Goal: Information Seeking & Learning: Learn about a topic

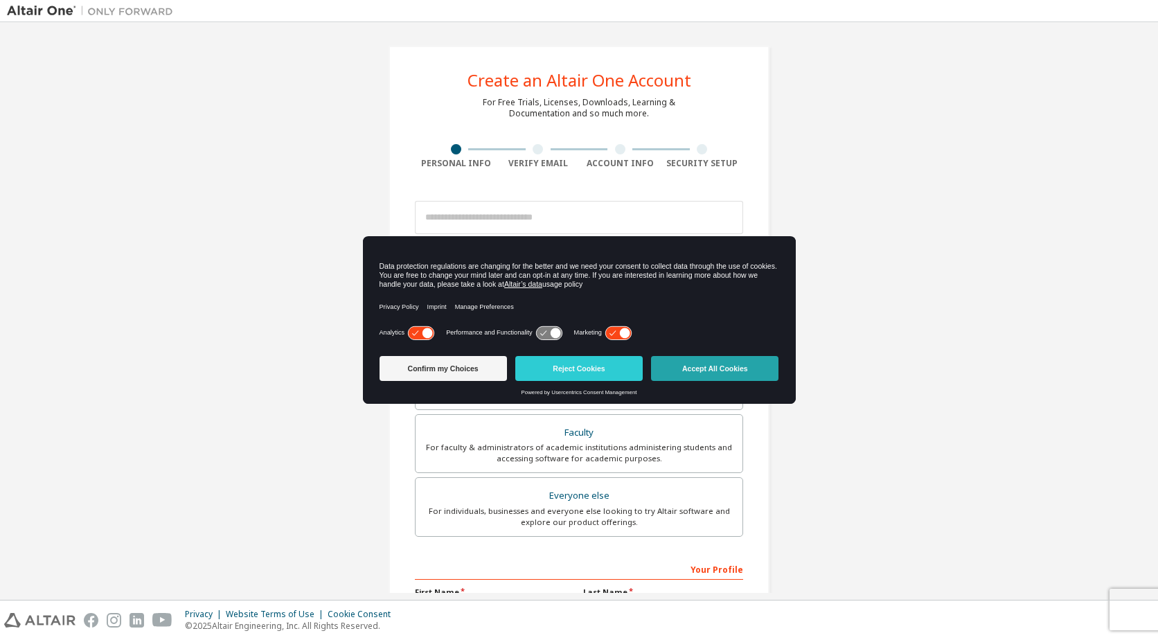
click at [687, 373] on button "Accept All Cookies" at bounding box center [714, 368] width 127 height 25
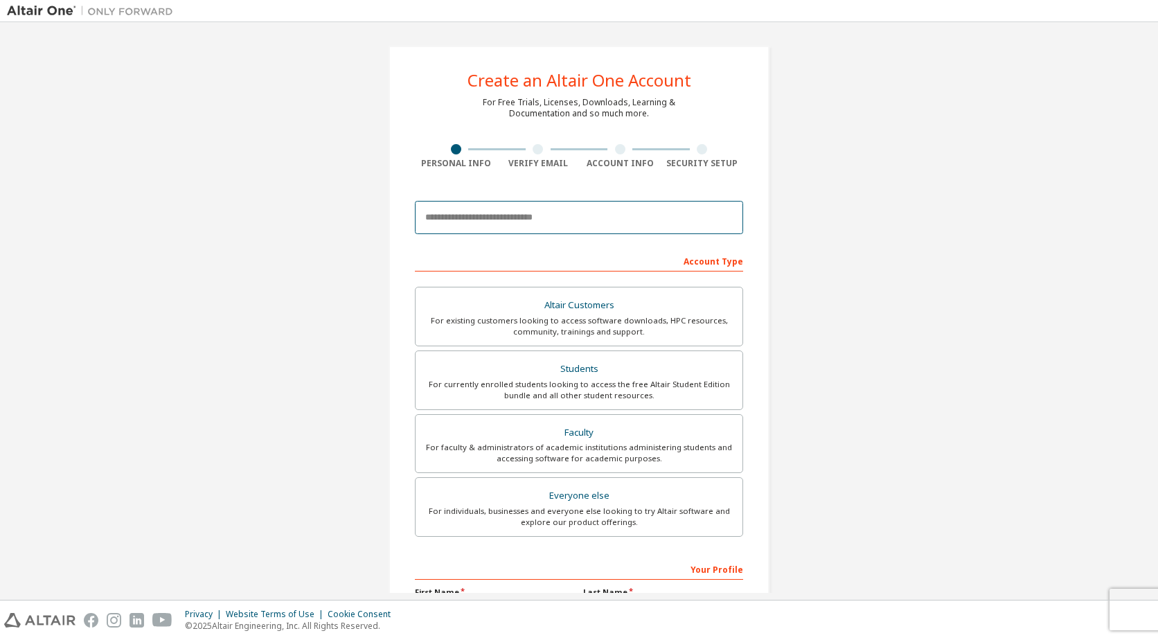
click at [515, 227] on input "email" at bounding box center [579, 217] width 328 height 33
type input "**********"
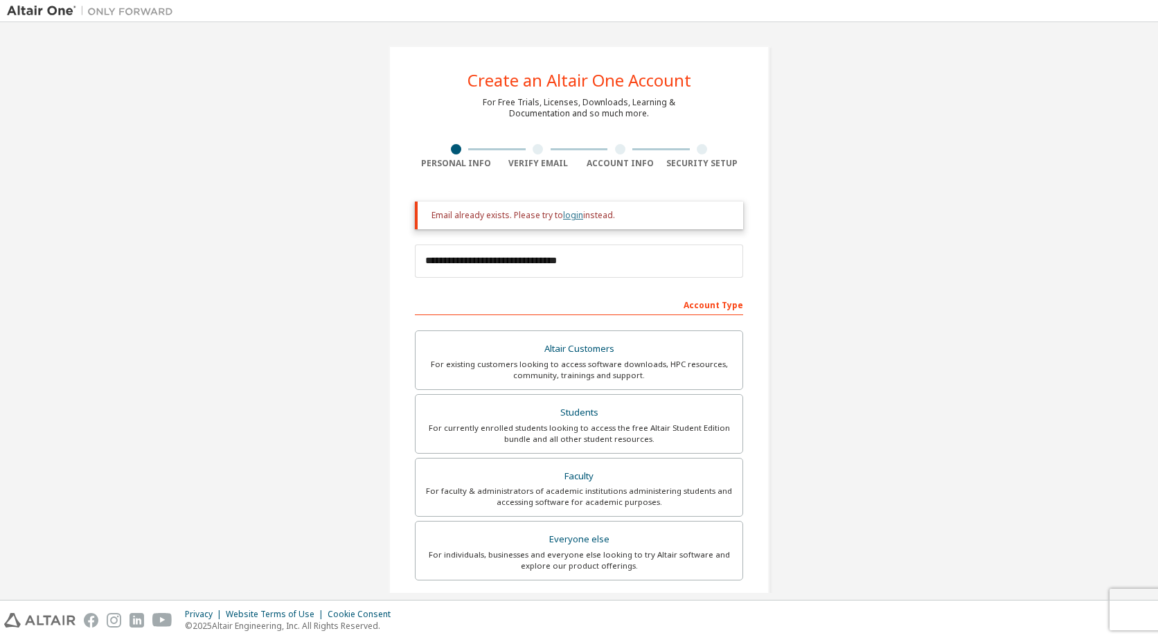
click at [570, 214] on link "login" at bounding box center [573, 215] width 20 height 12
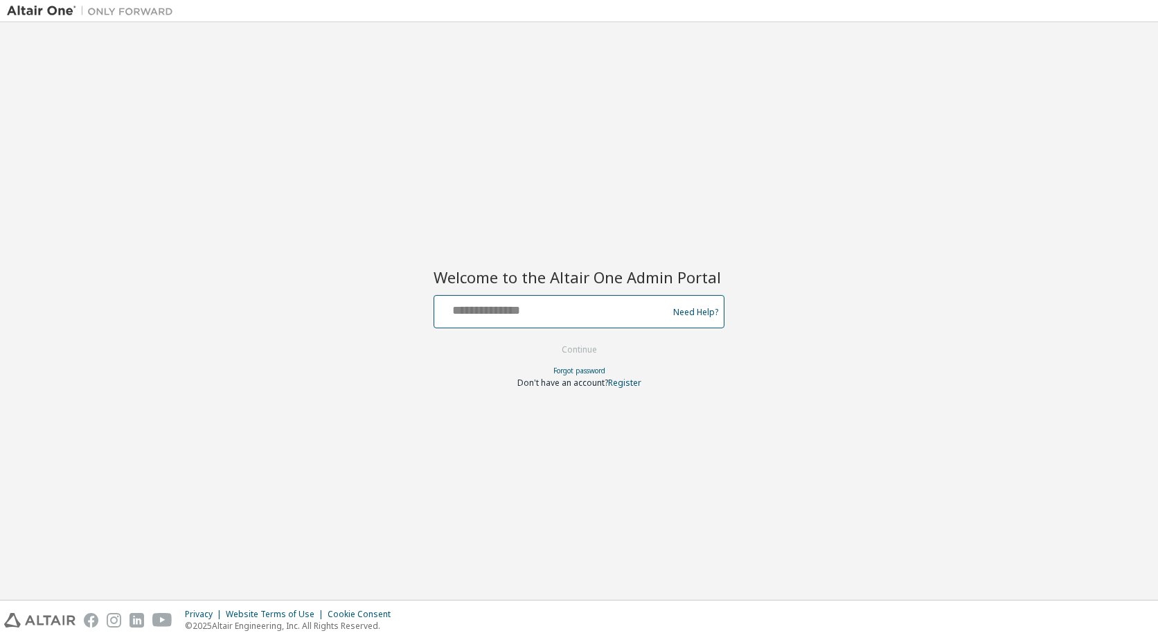
click at [520, 308] on input "text" at bounding box center [553, 309] width 227 height 20
type input "**********"
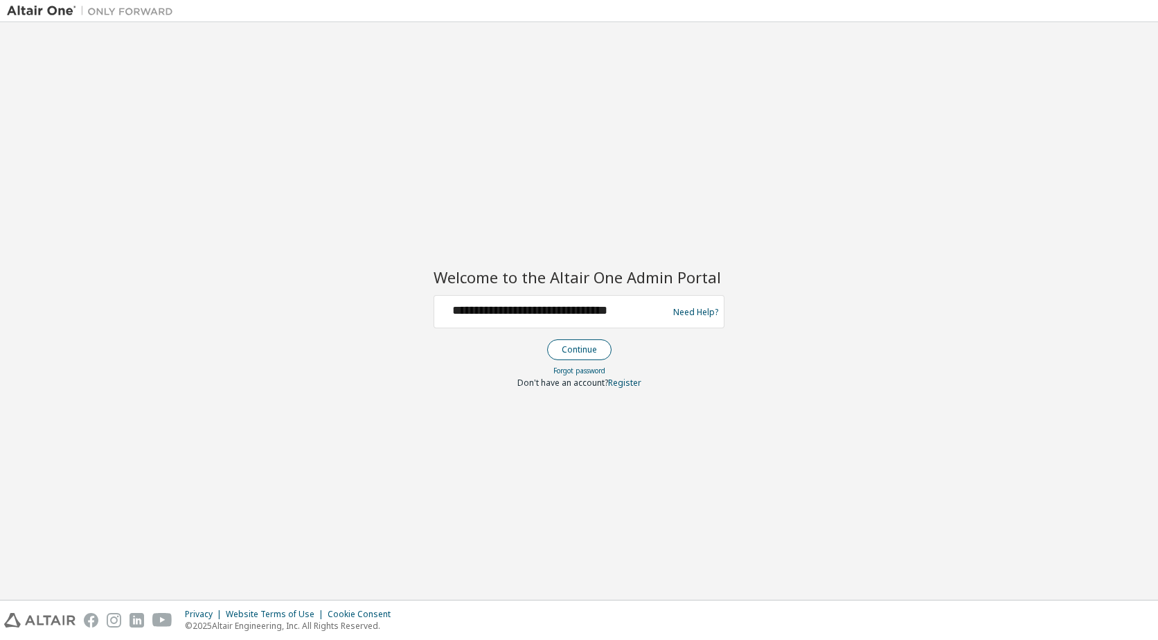
click at [570, 347] on button "Continue" at bounding box center [579, 350] width 64 height 21
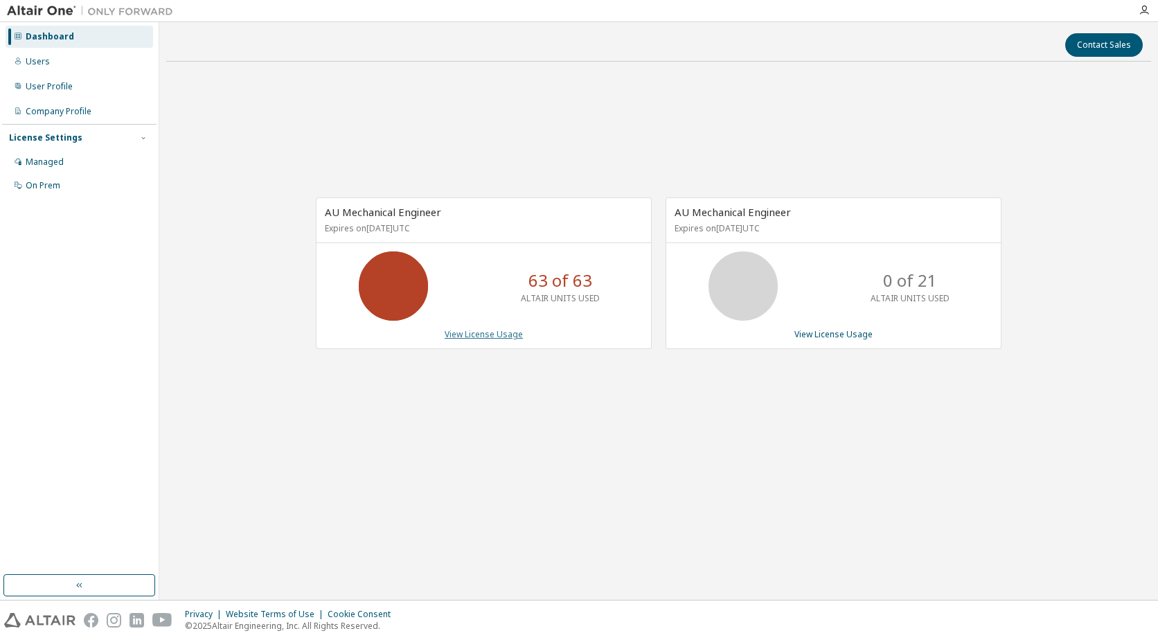
click at [488, 331] on link "View License Usage" at bounding box center [484, 334] width 78 height 12
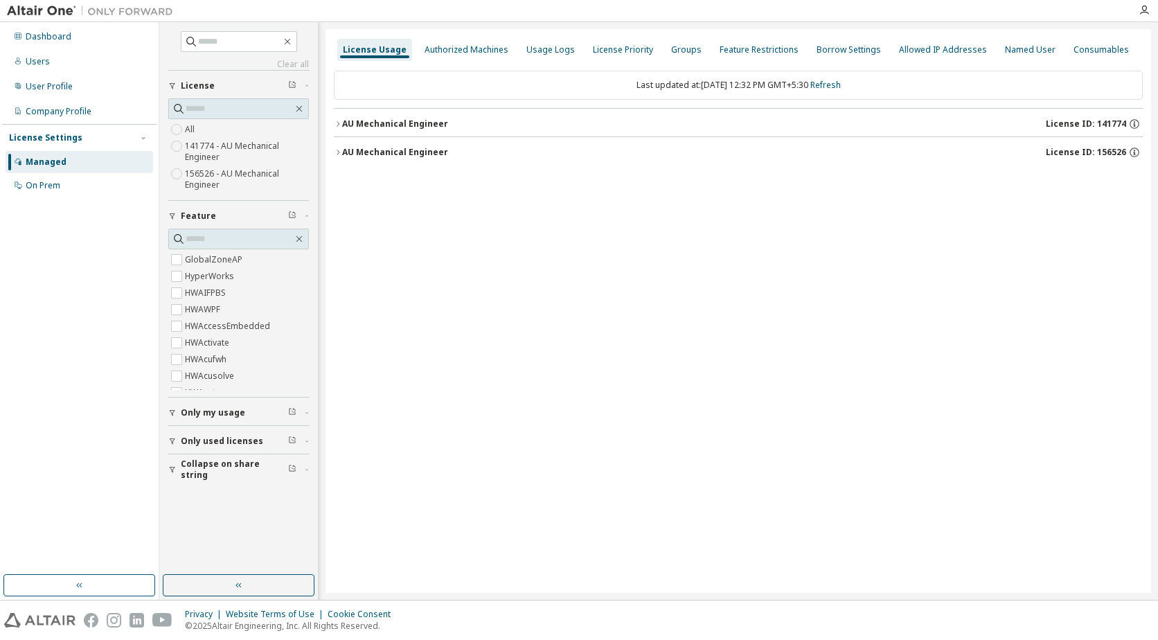
click at [339, 123] on icon "button" at bounding box center [338, 123] width 3 height 5
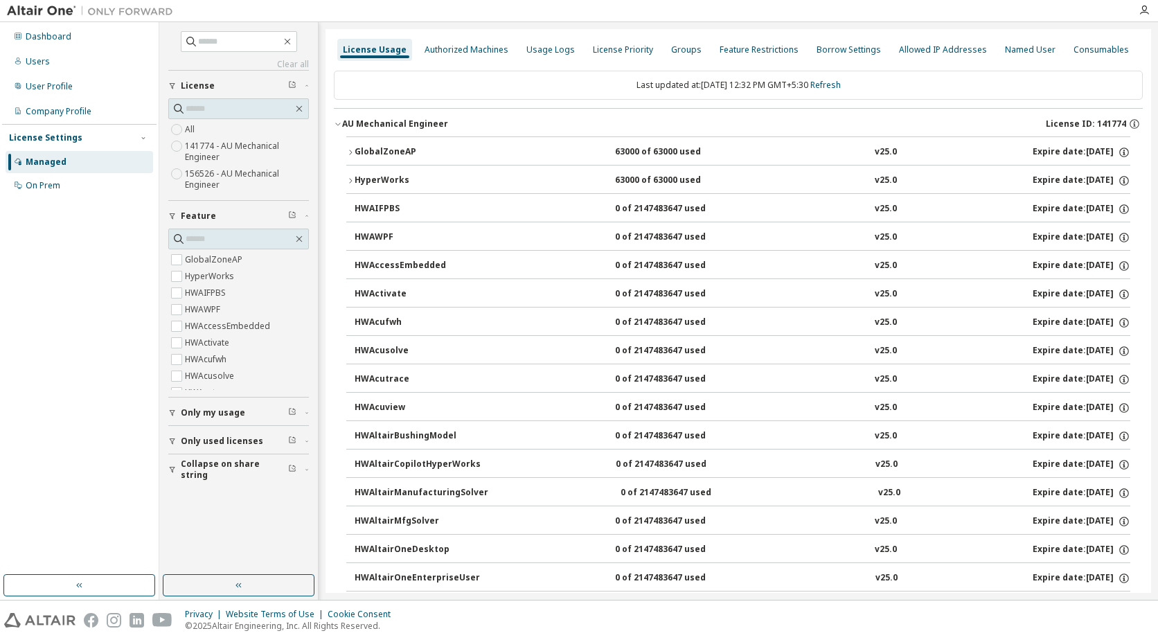
click at [339, 123] on icon "button" at bounding box center [338, 124] width 8 height 8
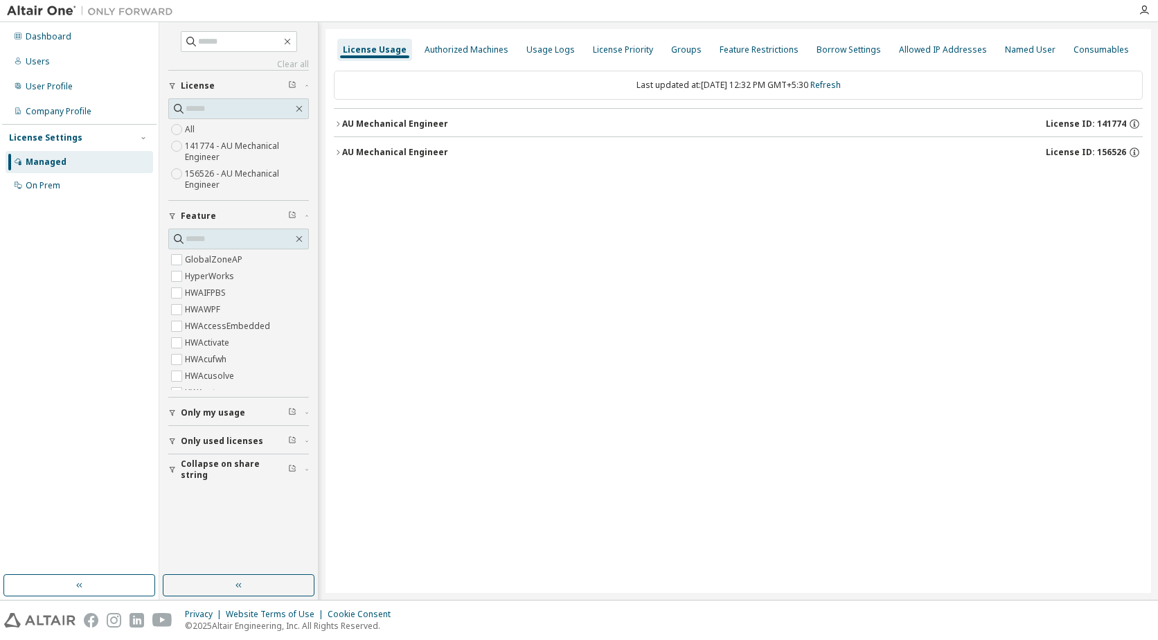
click at [337, 150] on icon "button" at bounding box center [338, 152] width 8 height 8
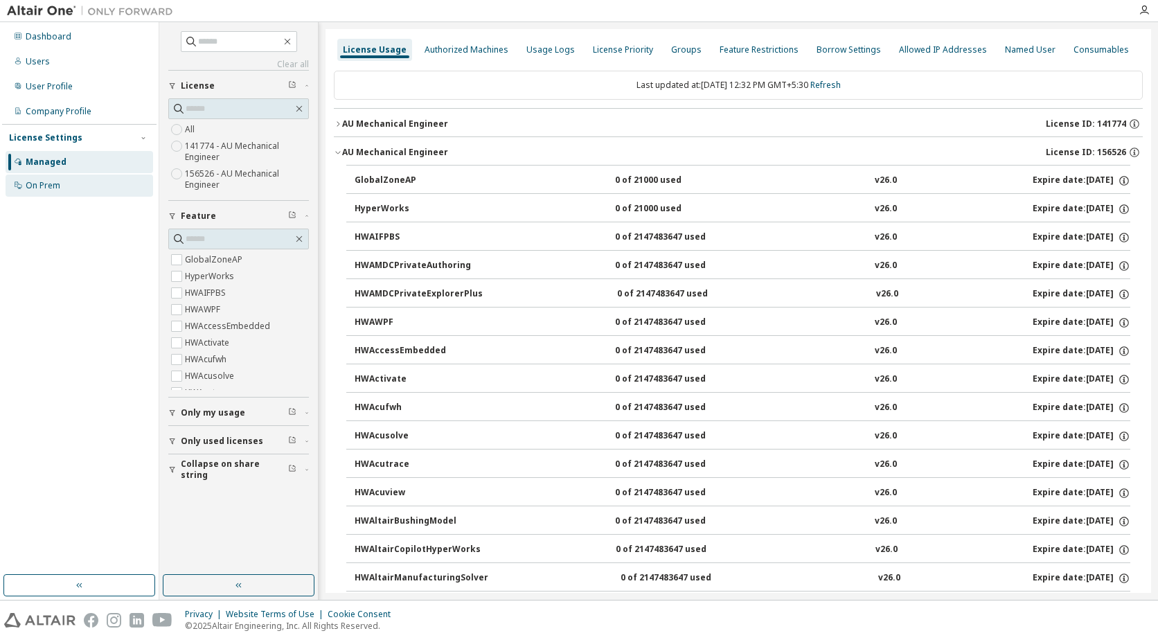
click at [47, 189] on div "On Prem" at bounding box center [43, 185] width 35 height 11
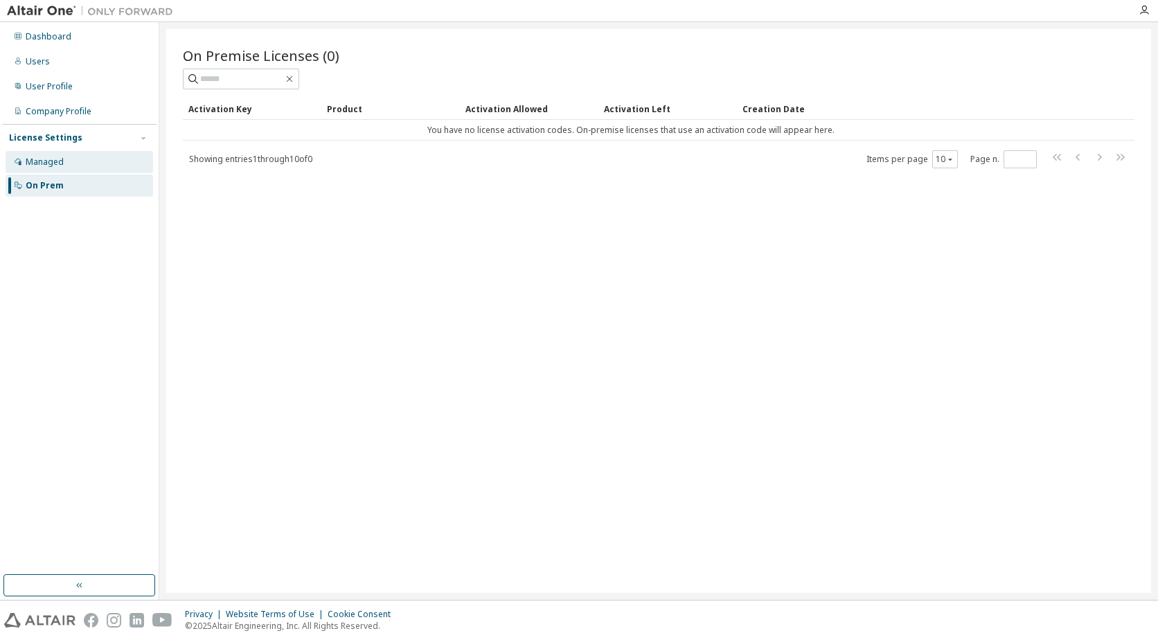
click at [46, 162] on div "Managed" at bounding box center [45, 162] width 38 height 11
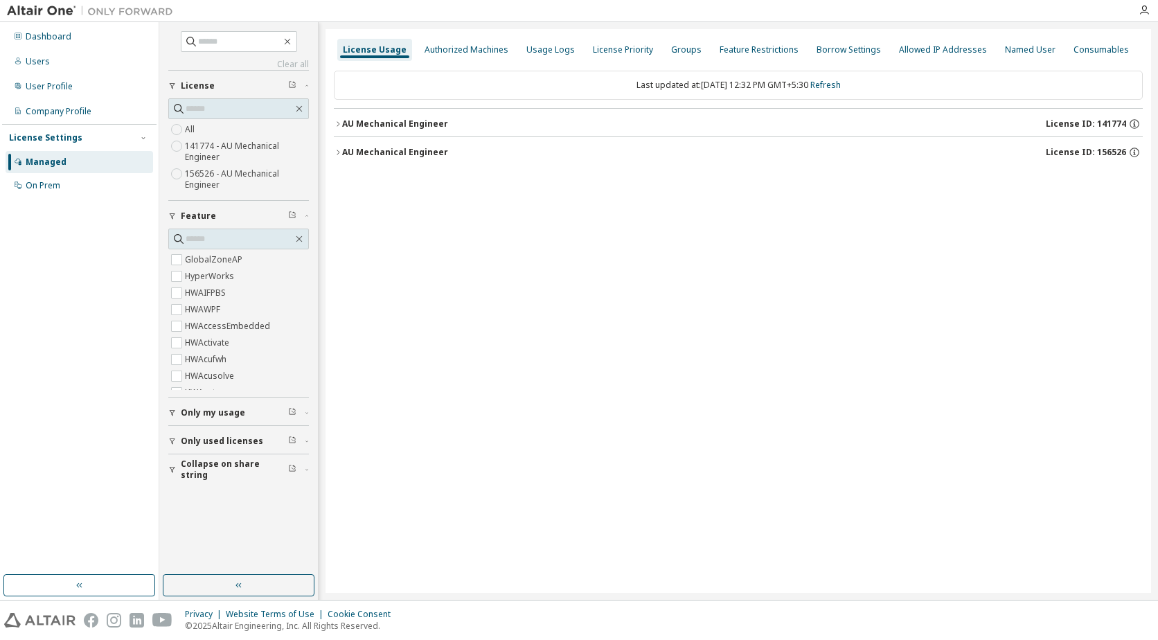
click at [258, 155] on label "141774 - AU Mechanical Engineer" at bounding box center [247, 152] width 124 height 28
click at [435, 47] on div "Authorized Machines" at bounding box center [467, 49] width 84 height 11
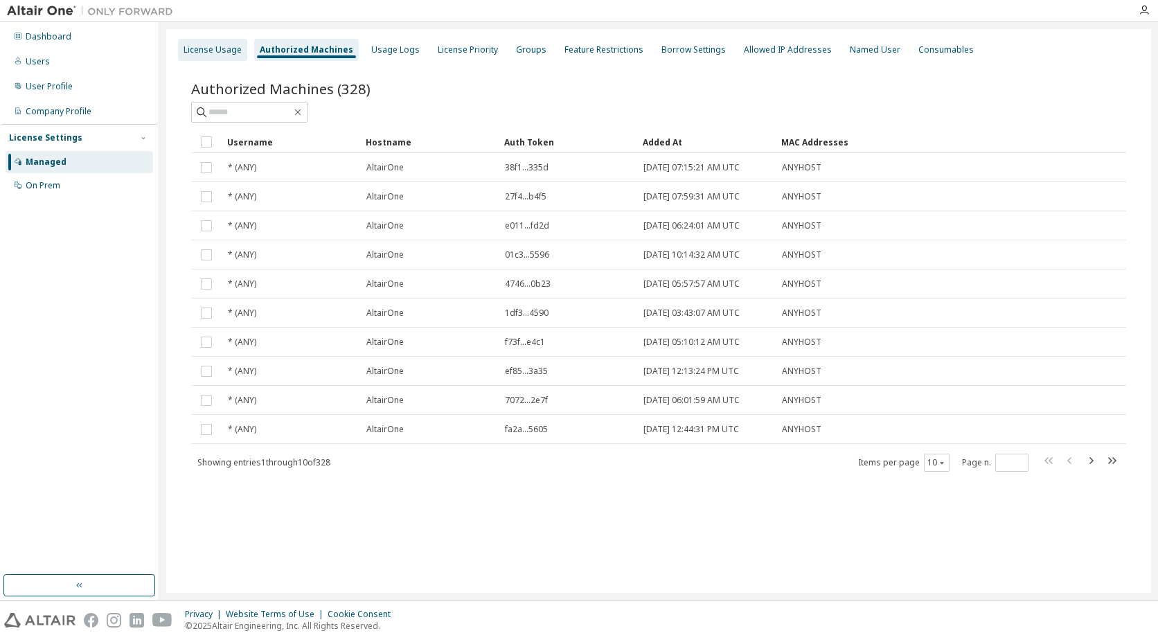
click at [212, 45] on div "License Usage" at bounding box center [213, 49] width 58 height 11
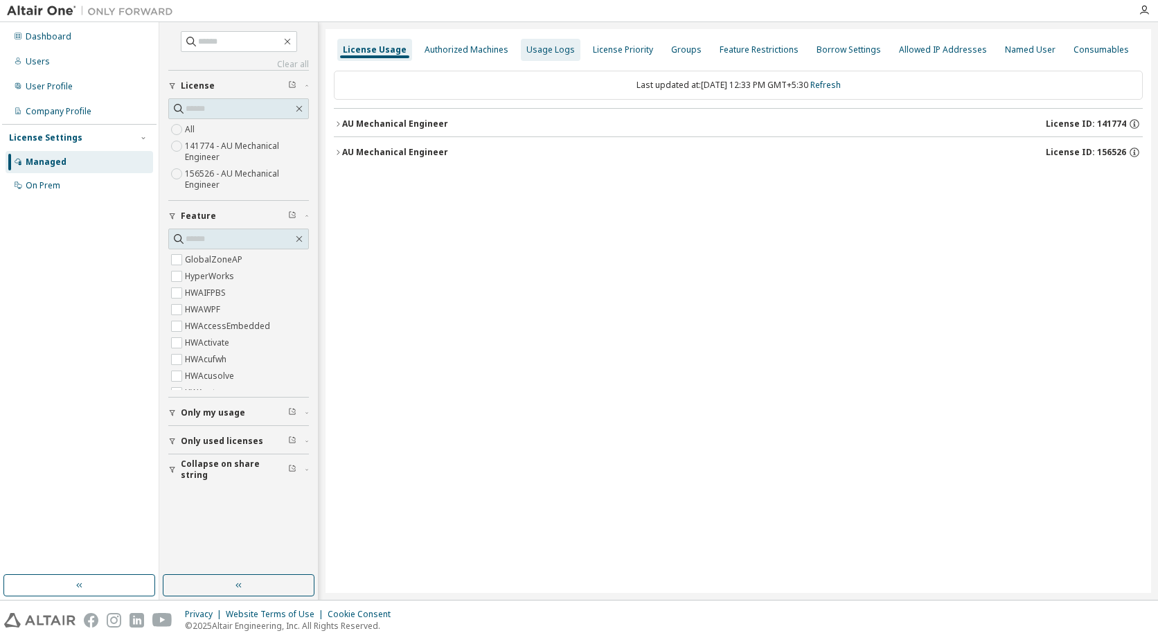
click at [543, 57] on div "Usage Logs" at bounding box center [551, 50] width 60 height 22
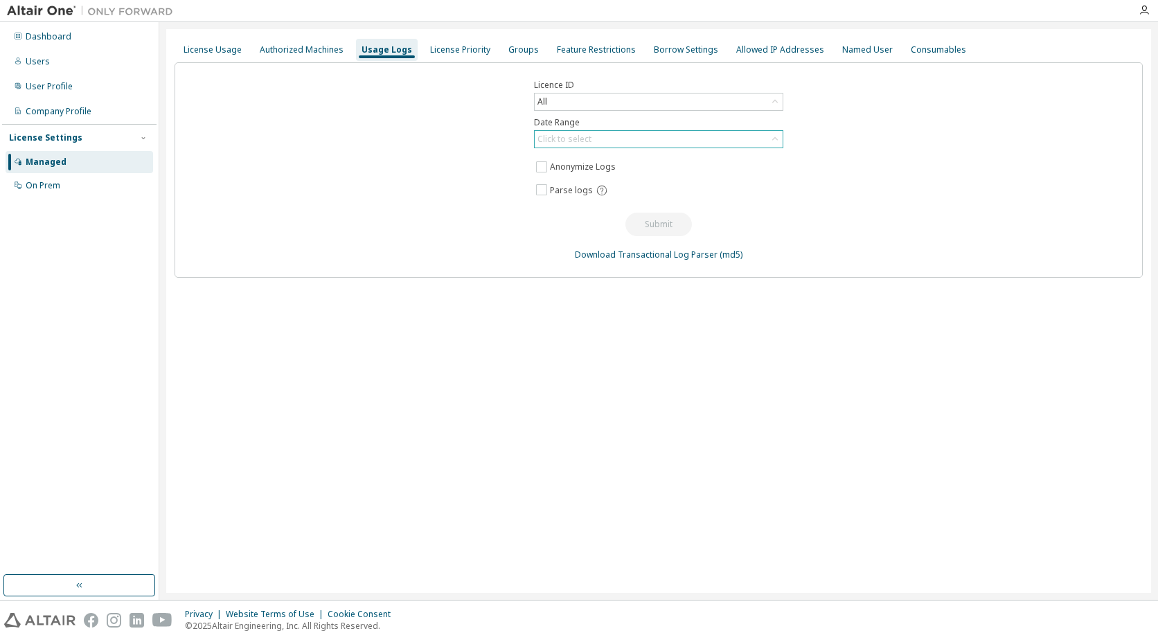
click at [556, 145] on div "Click to select" at bounding box center [565, 139] width 58 height 15
click at [388, 138] on div "Licence ID All Date Range Click to select Last 30 days Year to date Custom Date…" at bounding box center [659, 169] width 969 height 215
click at [425, 58] on div "License Priority" at bounding box center [460, 50] width 71 height 22
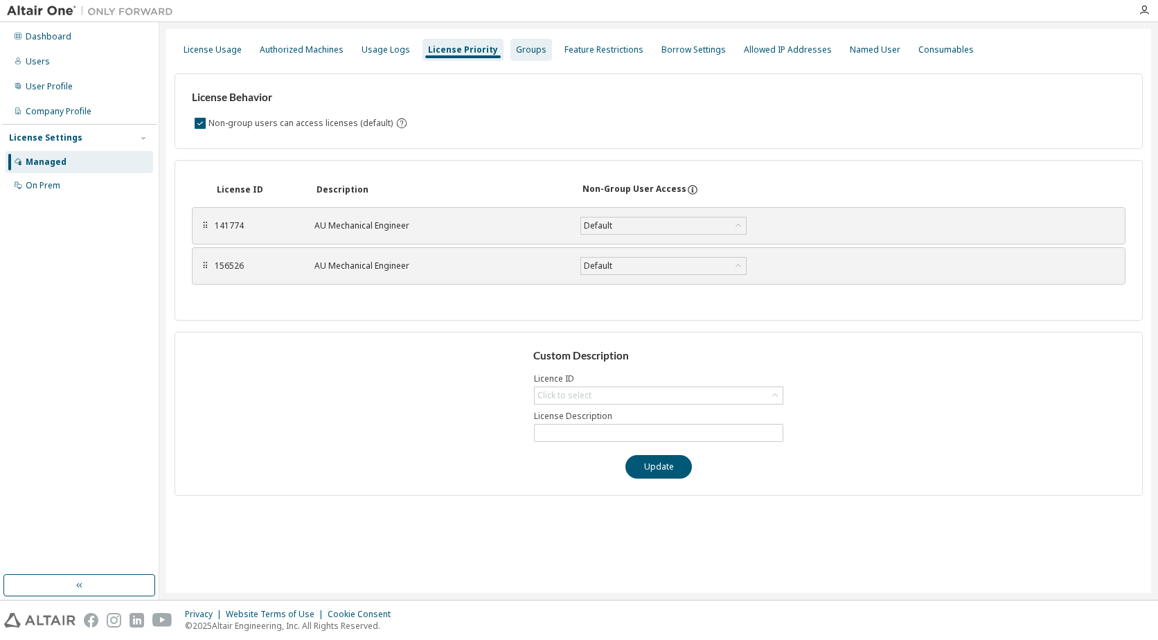
click at [516, 53] on div "Groups" at bounding box center [531, 49] width 30 height 11
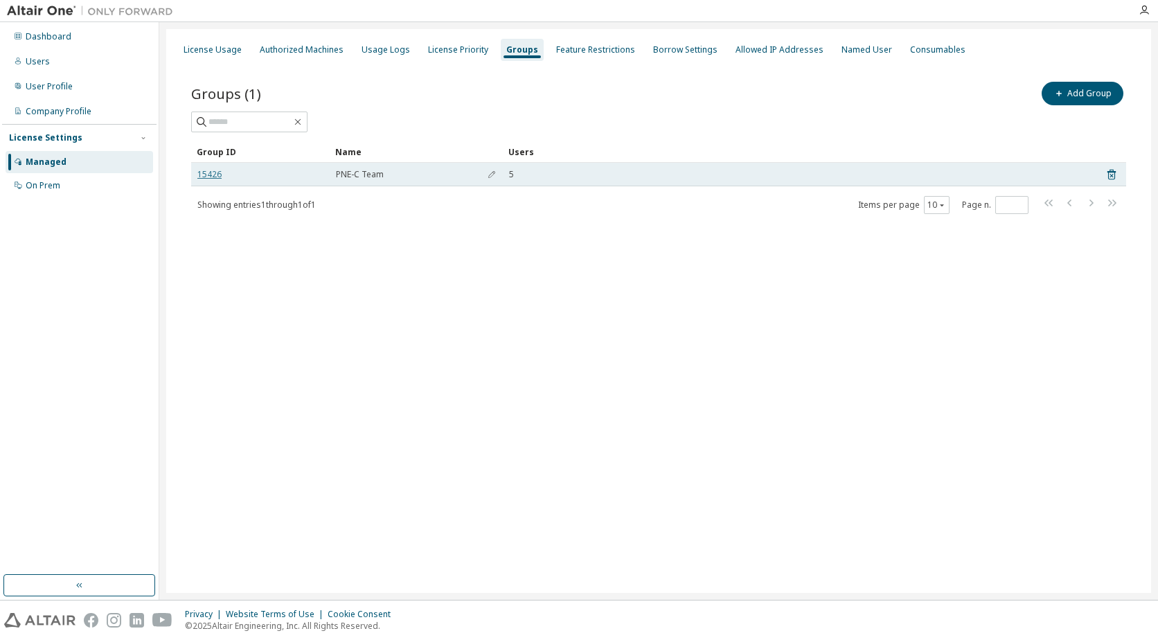
click at [213, 170] on link "15426" at bounding box center [209, 174] width 24 height 11
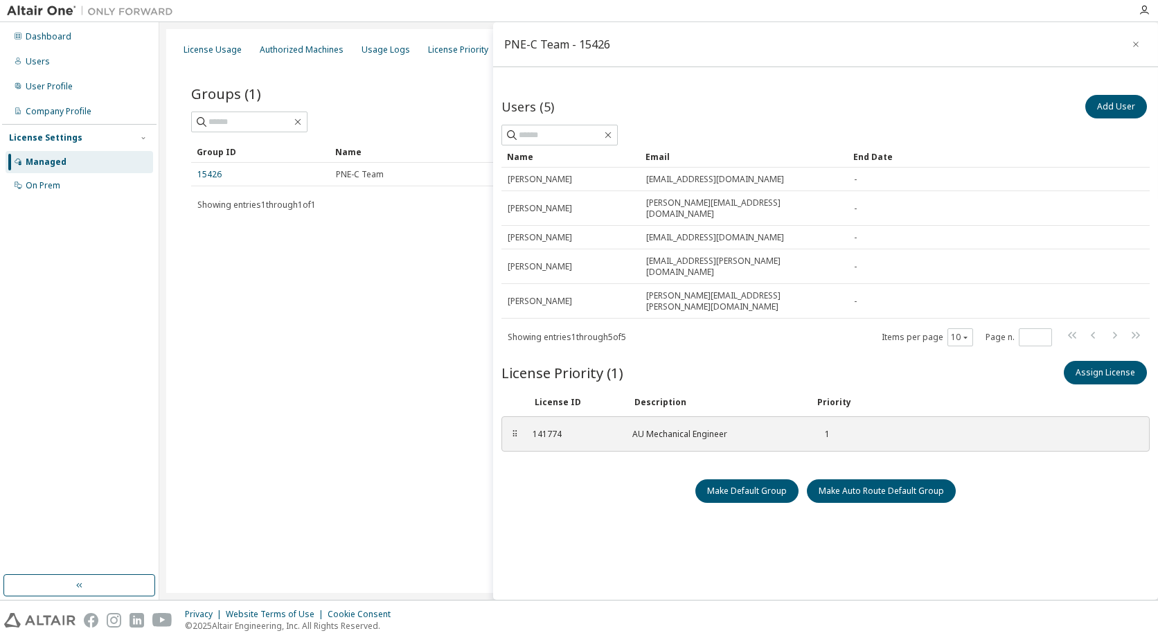
scroll to position [4, 0]
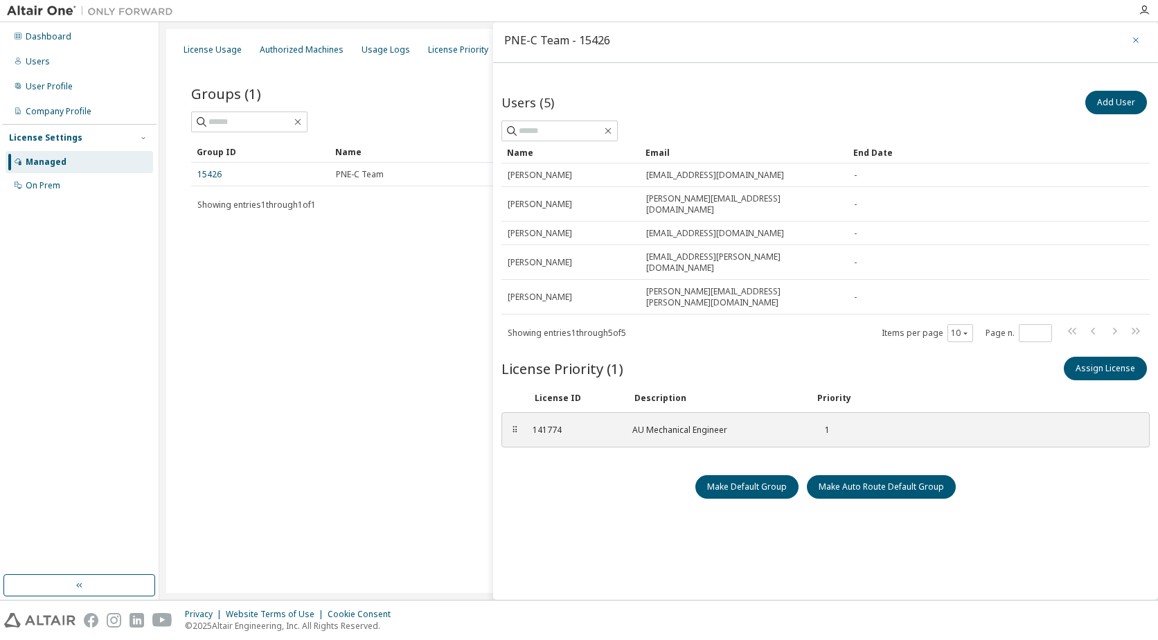
click at [1132, 40] on icon "button" at bounding box center [1136, 40] width 10 height 11
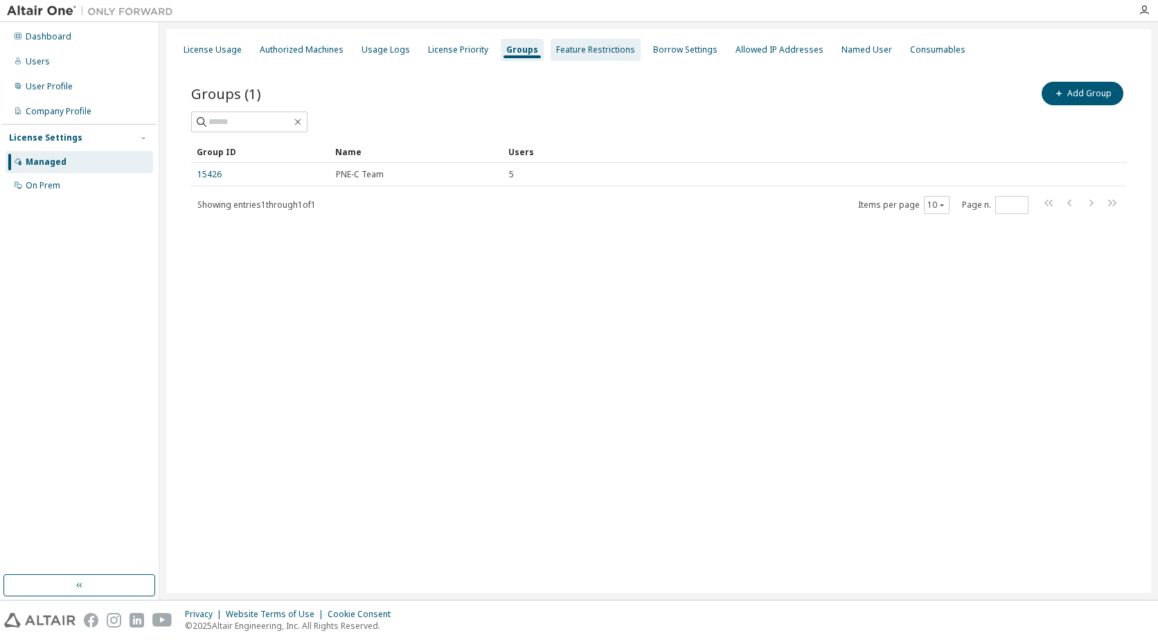
click at [570, 60] on div "Feature Restrictions" at bounding box center [596, 50] width 90 height 22
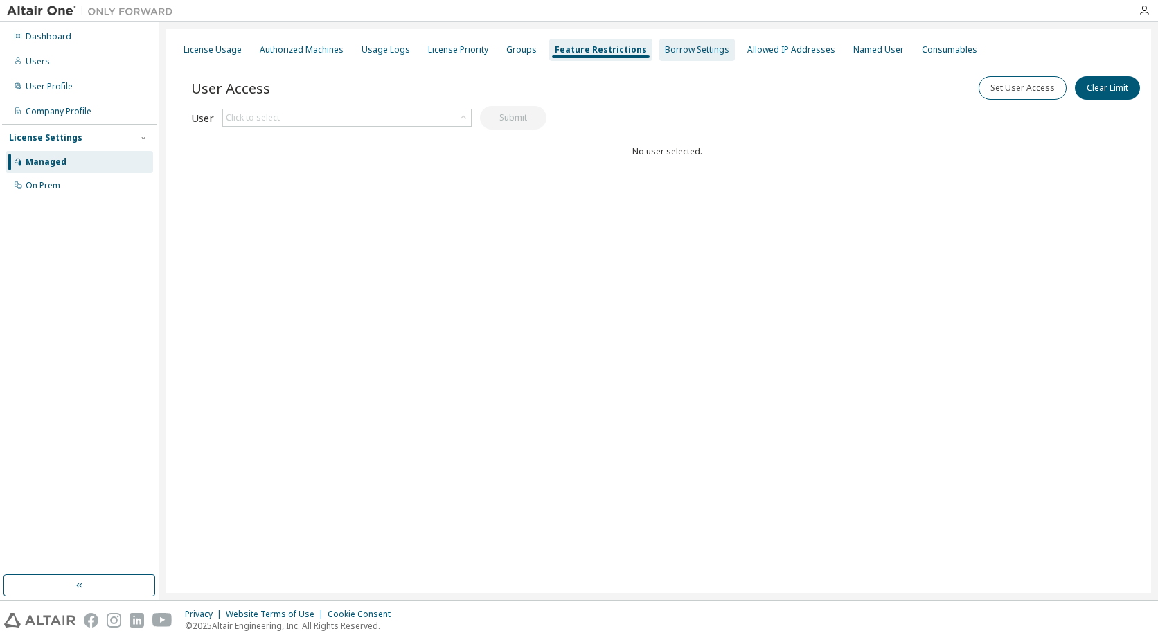
click at [665, 53] on div "Borrow Settings" at bounding box center [697, 49] width 64 height 11
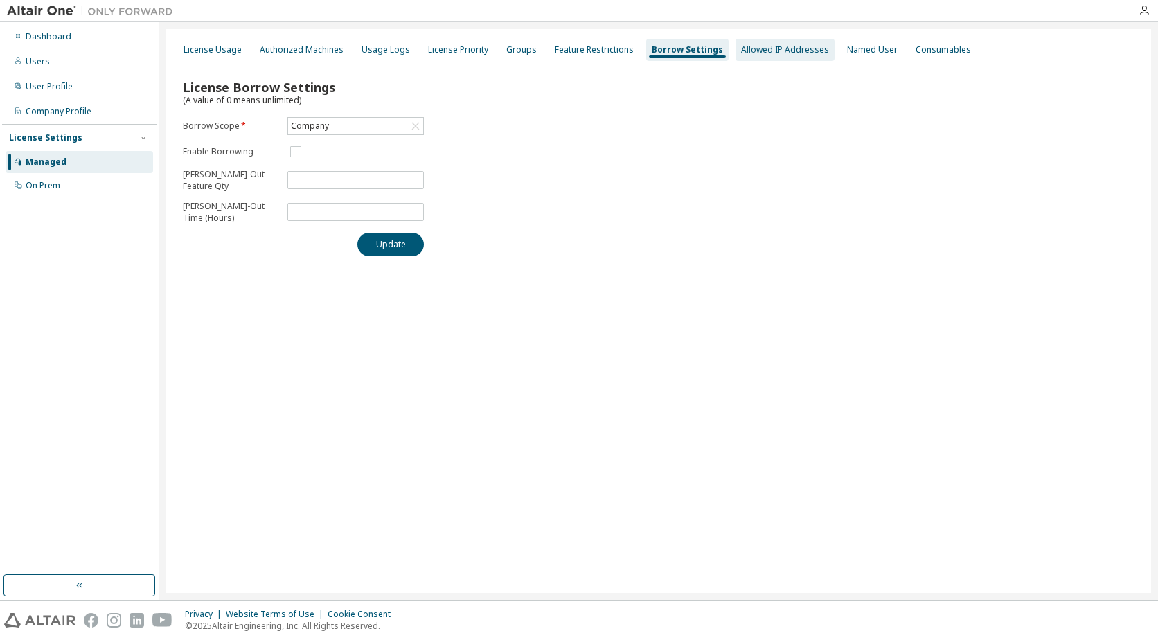
click at [778, 49] on div "Allowed IP Addresses" at bounding box center [785, 49] width 88 height 11
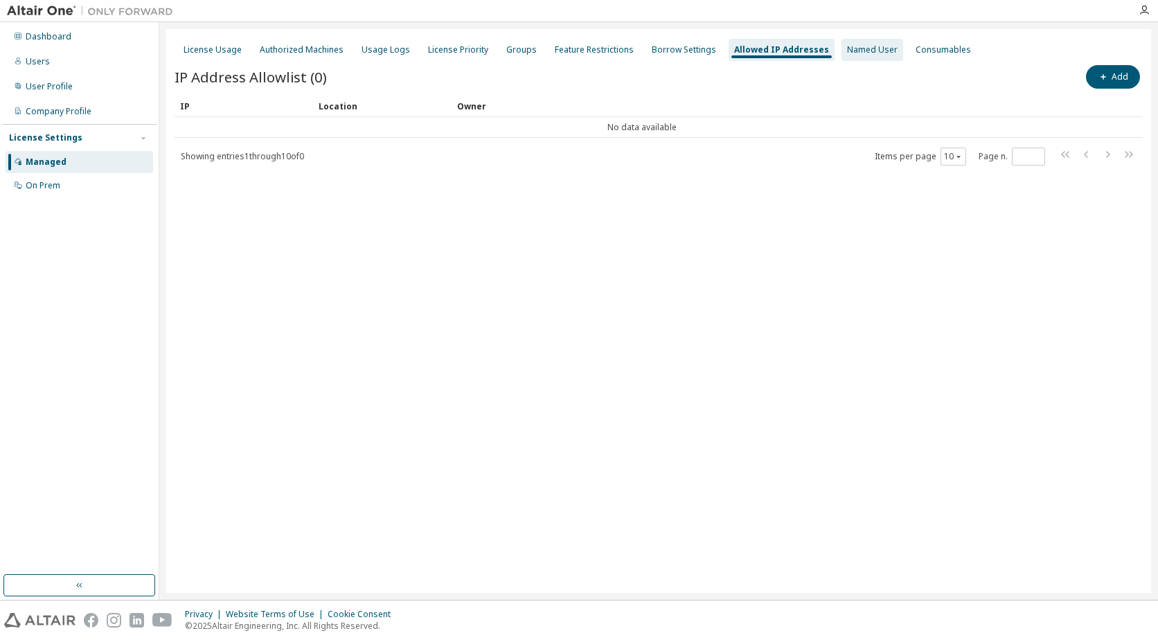
click at [847, 51] on div "Named User" at bounding box center [872, 49] width 51 height 11
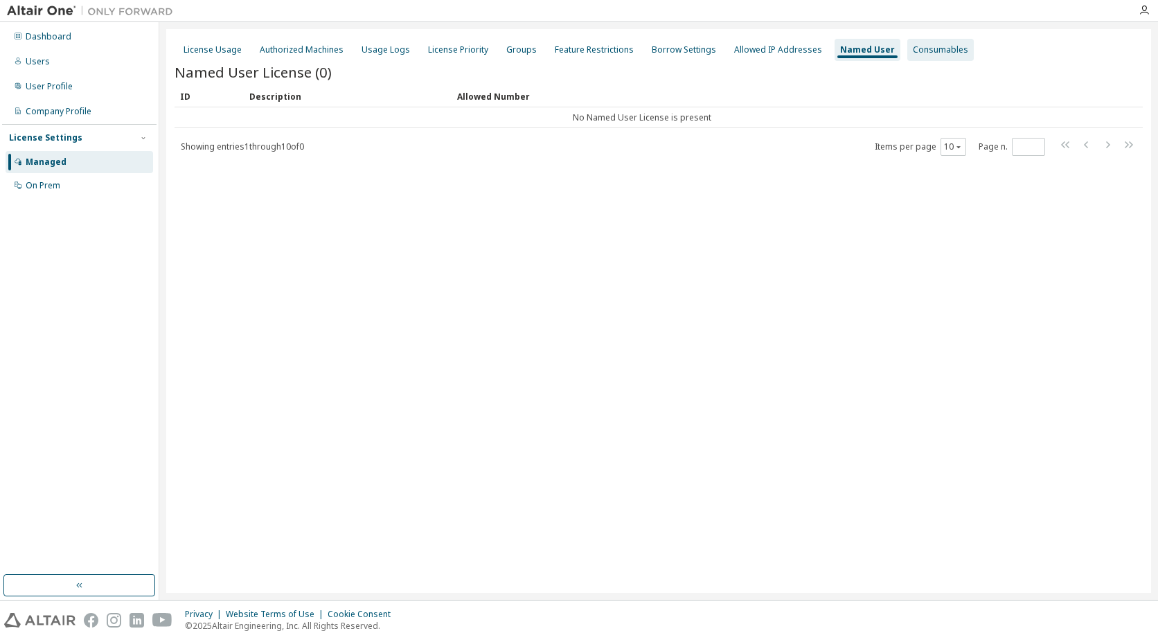
click at [913, 53] on div "Consumables" at bounding box center [940, 49] width 55 height 11
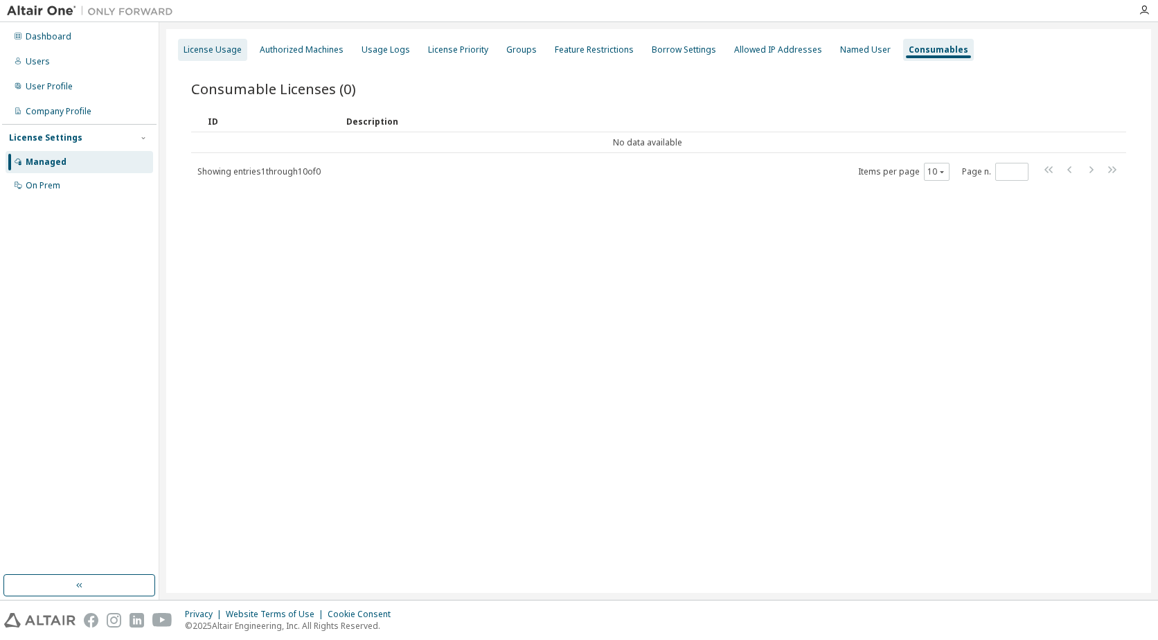
click at [218, 51] on div "License Usage" at bounding box center [213, 49] width 58 height 11
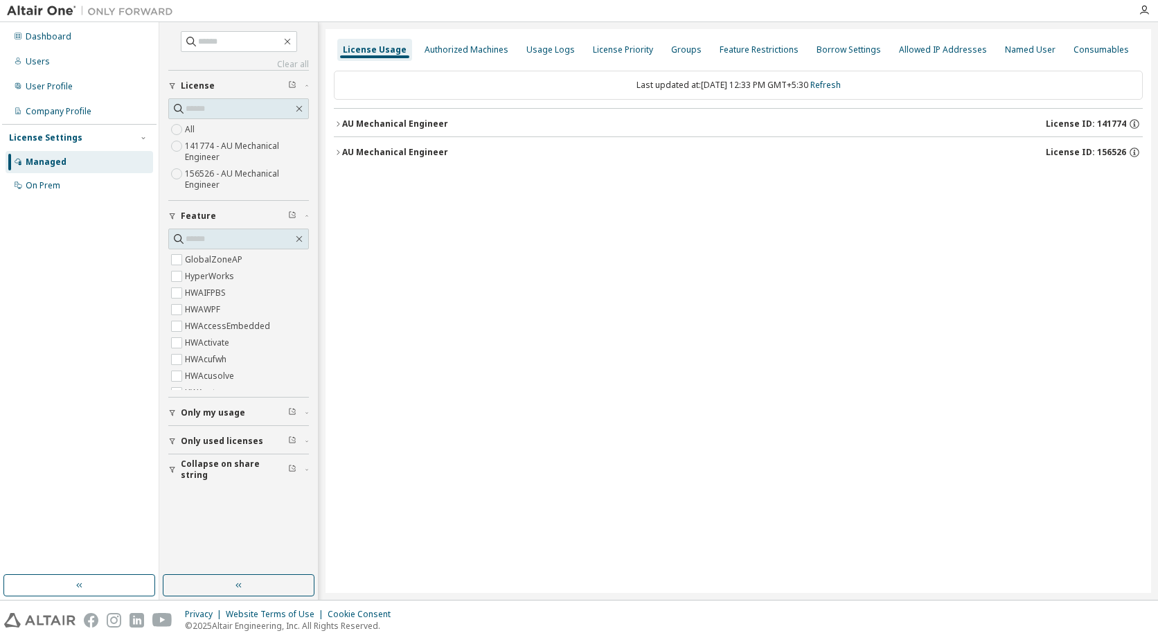
click at [338, 121] on icon "button" at bounding box center [338, 124] width 8 height 8
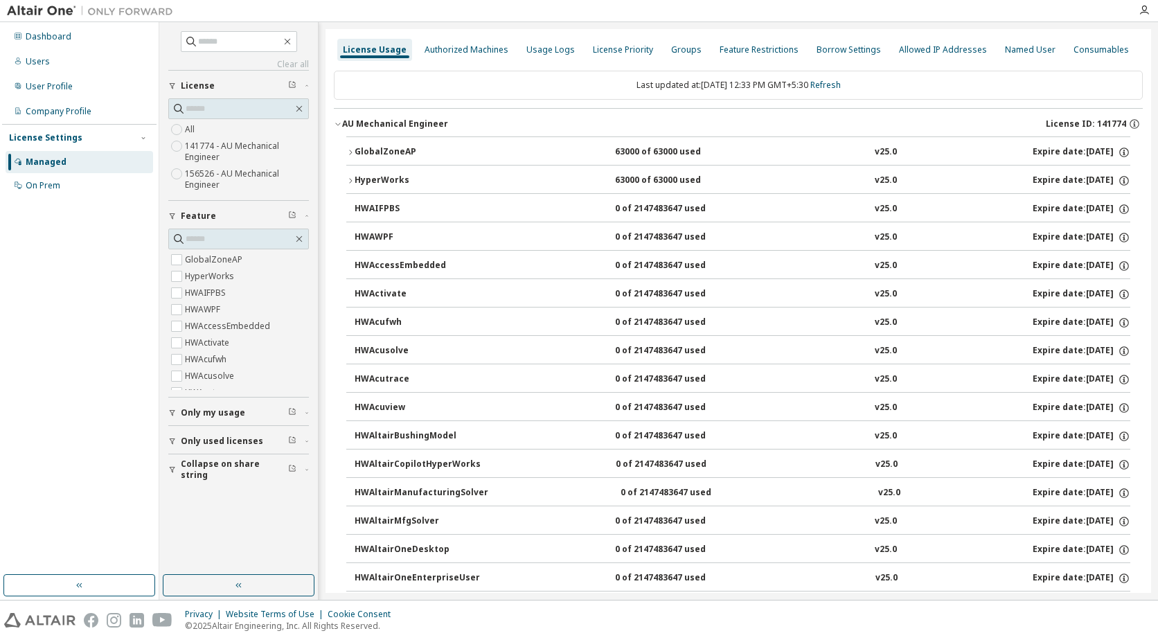
click at [341, 121] on icon "button" at bounding box center [338, 124] width 8 height 8
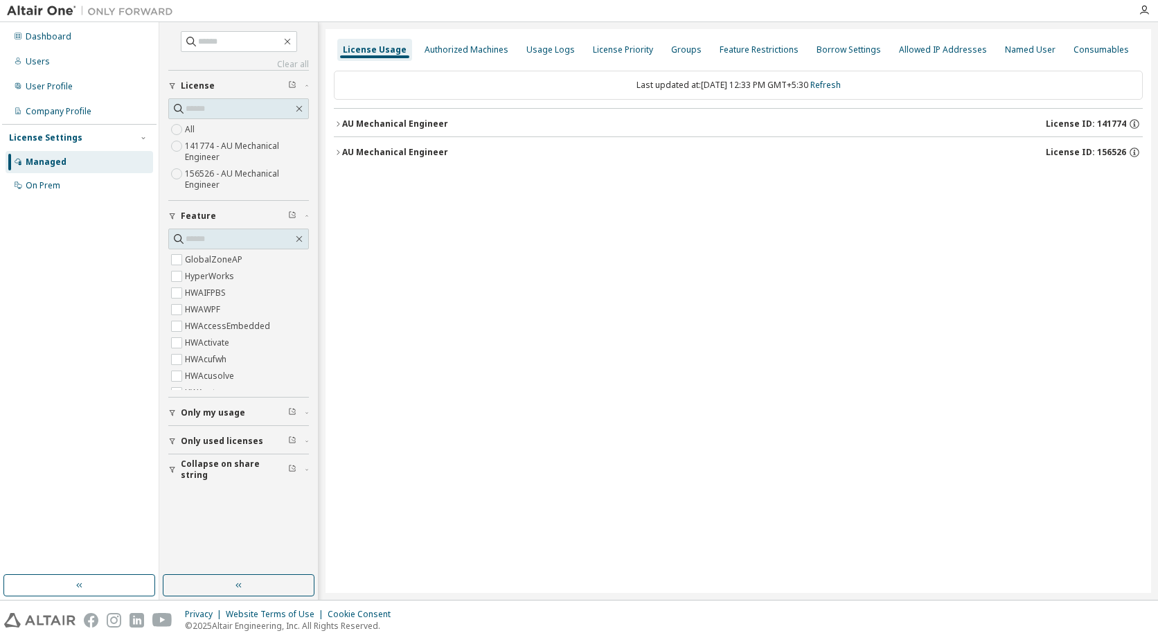
click at [339, 149] on icon "button" at bounding box center [338, 152] width 8 height 8
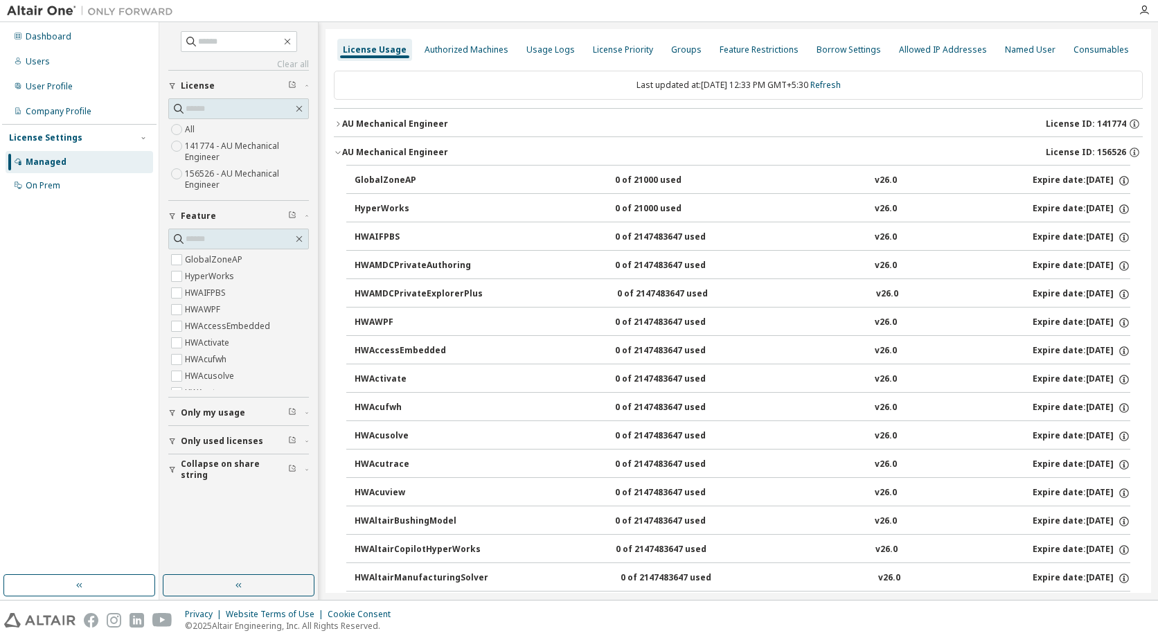
click at [339, 149] on icon "button" at bounding box center [338, 152] width 8 height 8
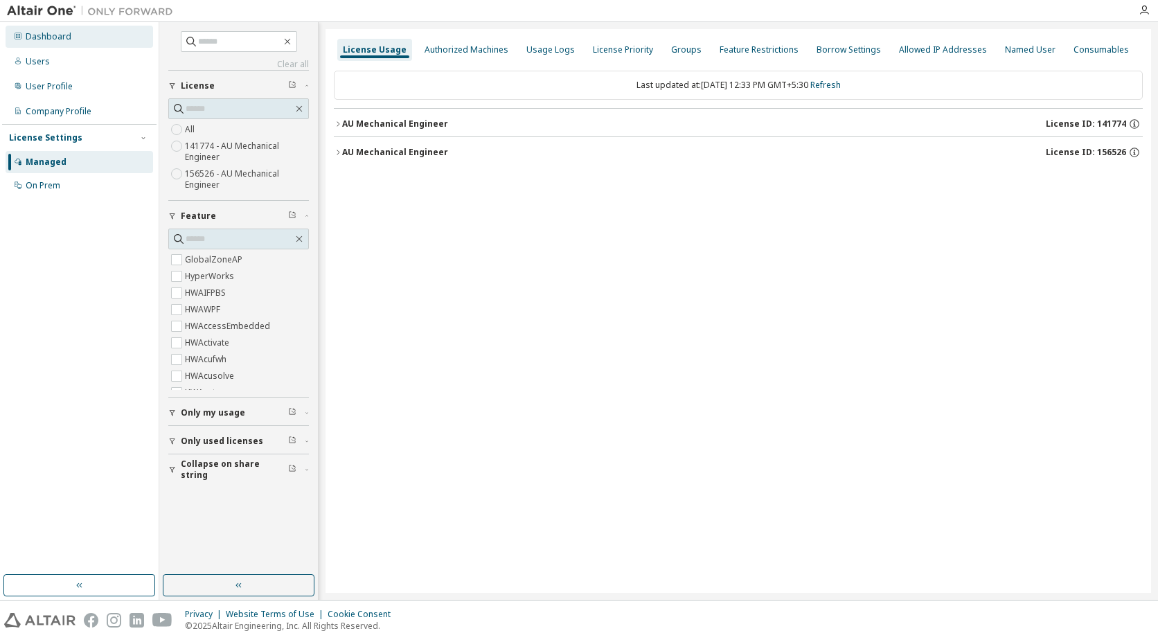
click at [51, 39] on div "Dashboard" at bounding box center [49, 36] width 46 height 11
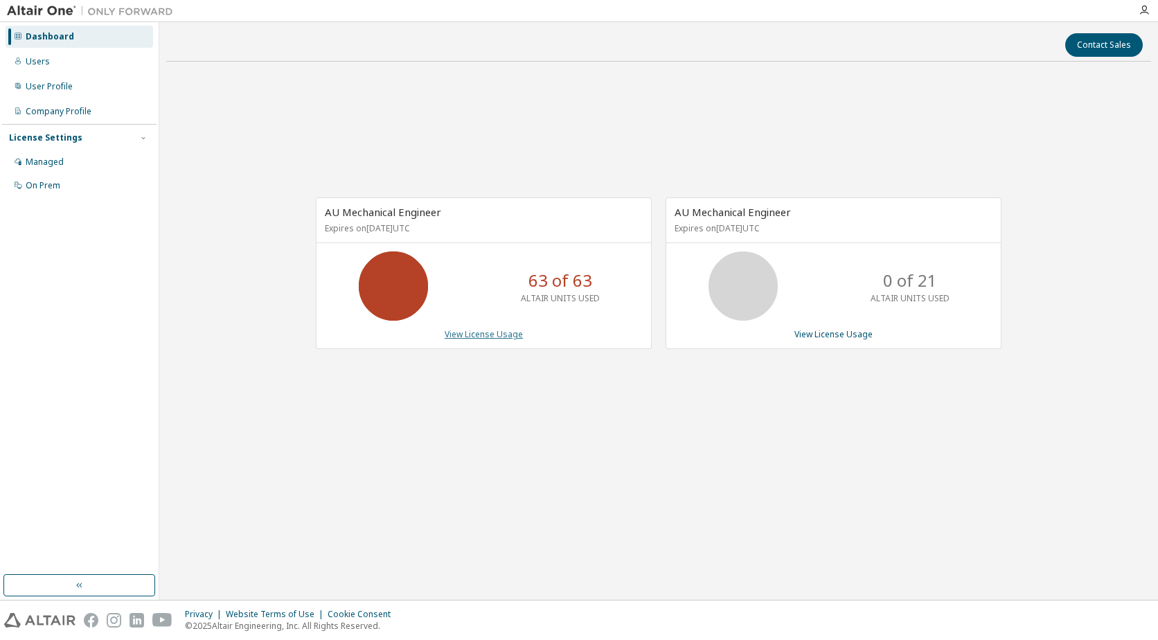
click at [493, 335] on link "View License Usage" at bounding box center [484, 334] width 78 height 12
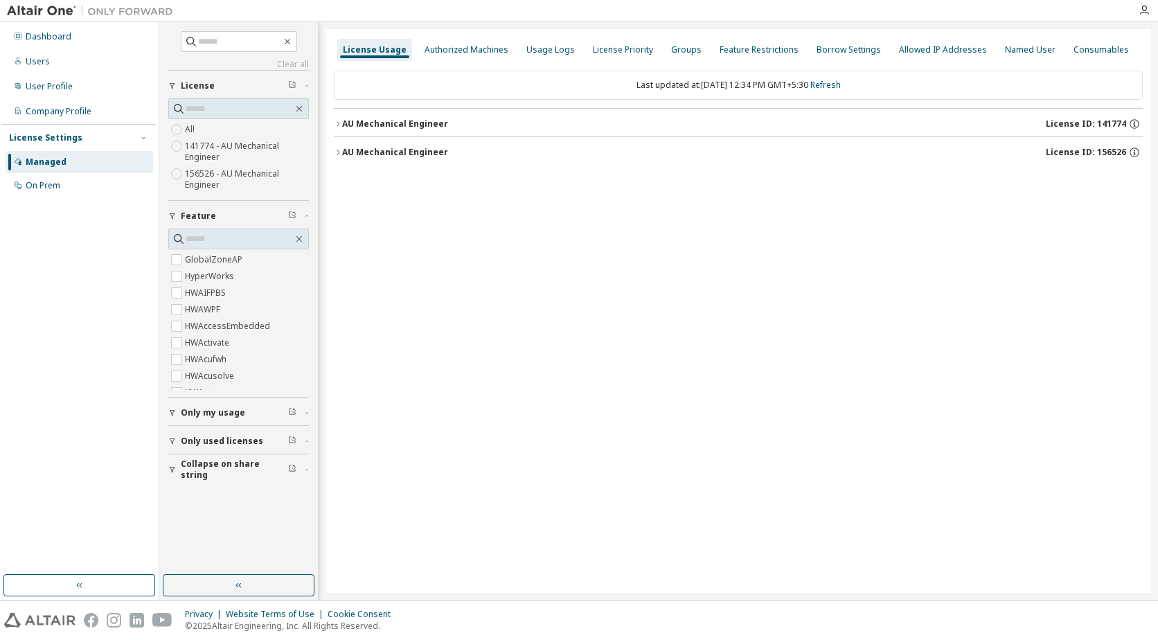
click at [335, 118] on button "AU Mechanical Engineer License ID: 141774" at bounding box center [738, 124] width 809 height 30
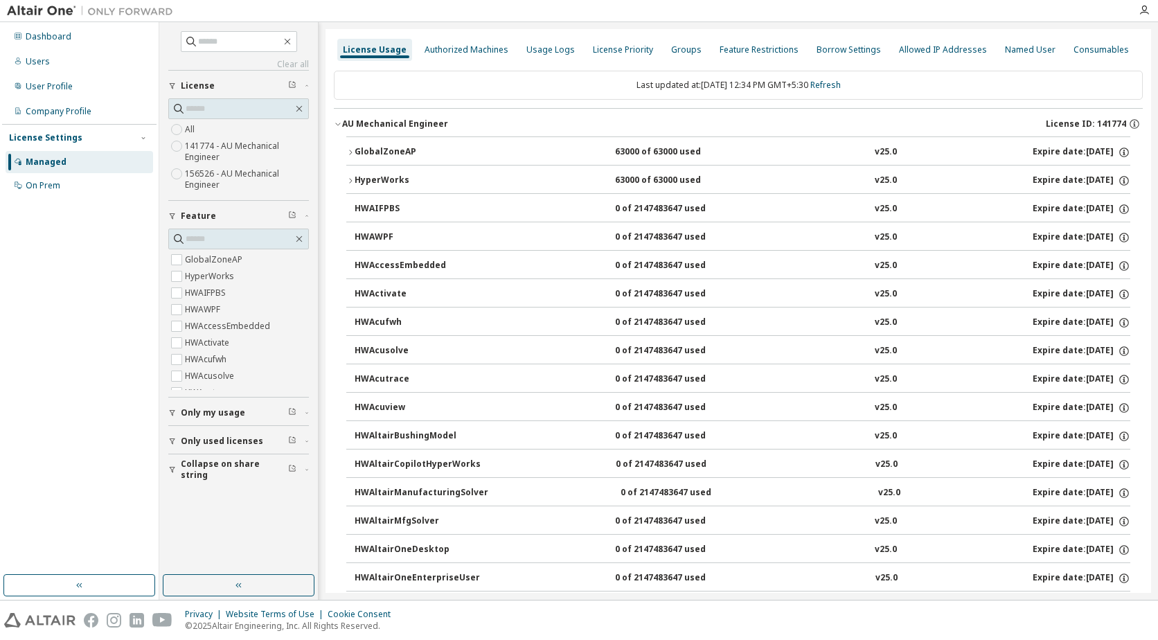
click at [353, 186] on button "HyperWorks 63000 of 63000 used v25.0 Expire date: [DATE]" at bounding box center [738, 181] width 784 height 30
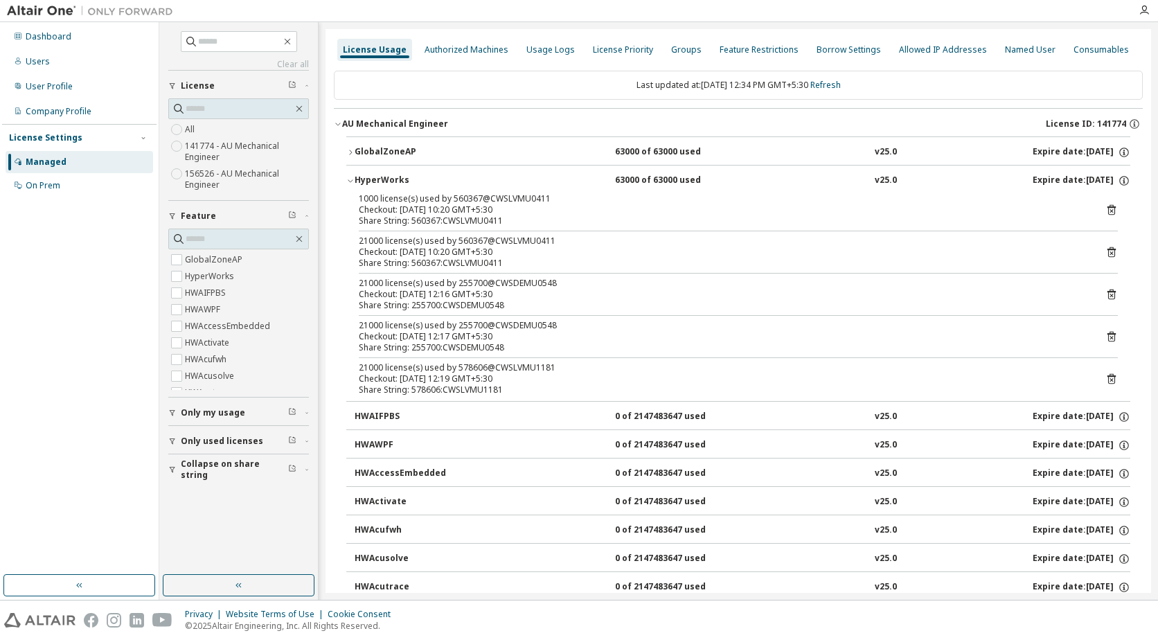
click at [348, 182] on icon "button" at bounding box center [350, 181] width 8 height 8
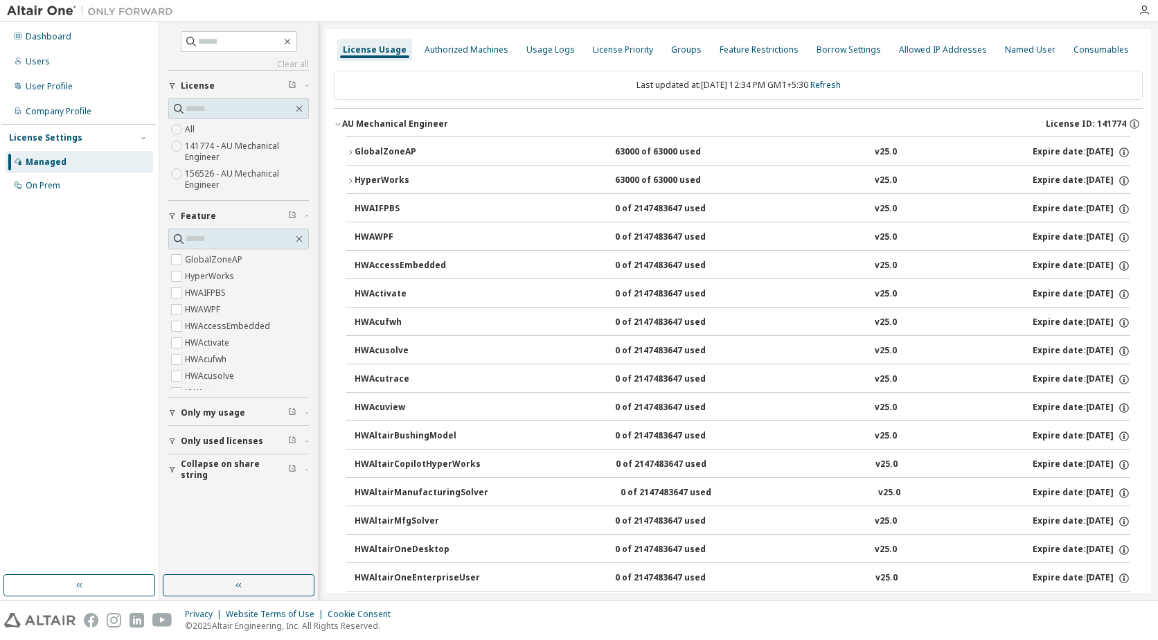
click at [353, 150] on icon "button" at bounding box center [350, 152] width 8 height 8
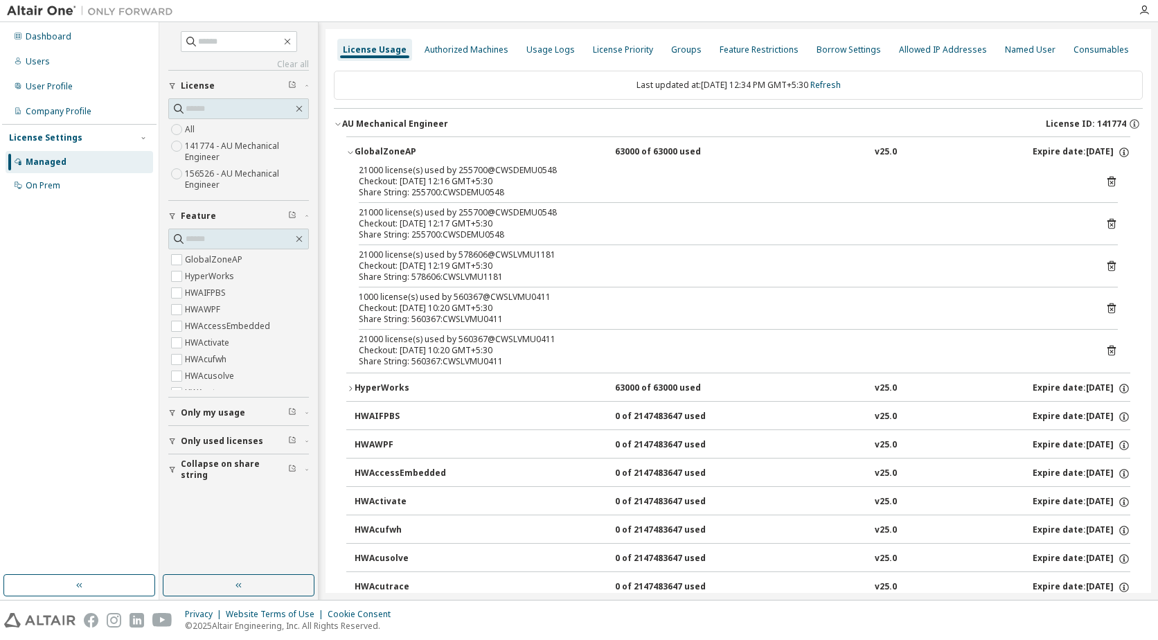
click at [353, 150] on icon "button" at bounding box center [350, 152] width 8 height 8
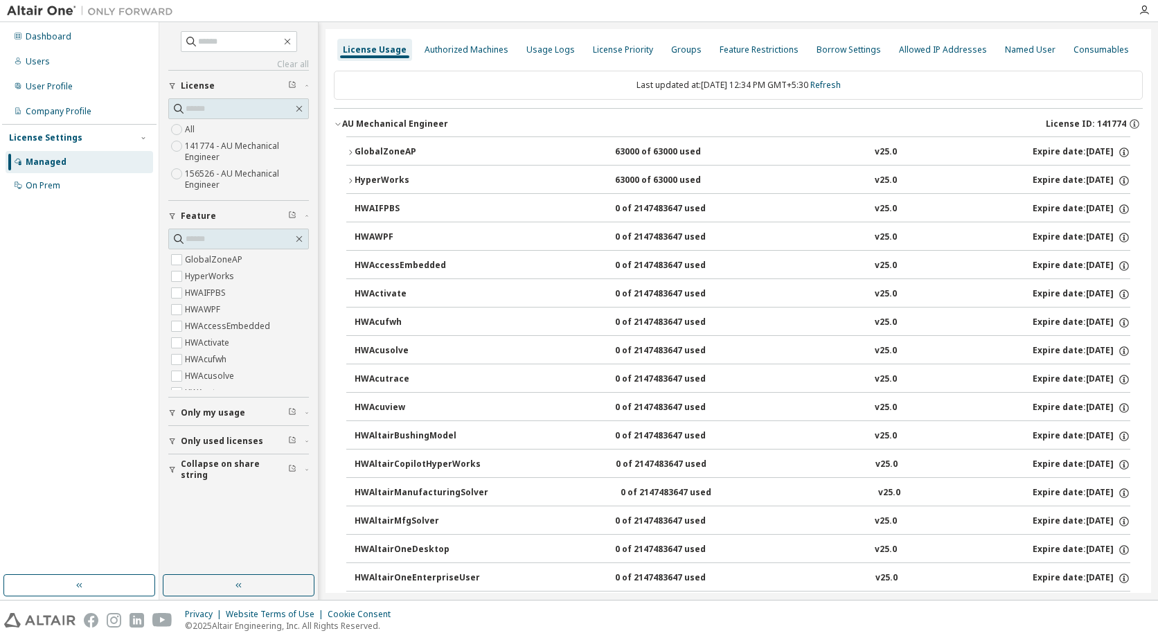
click at [337, 124] on icon "button" at bounding box center [338, 124] width 8 height 8
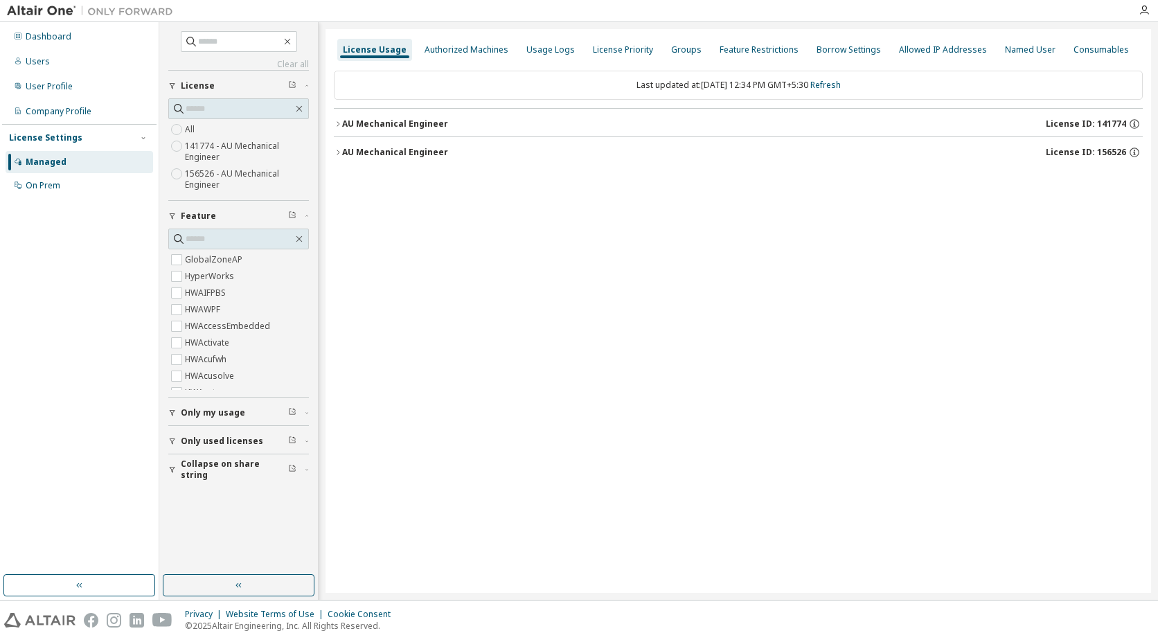
click at [341, 152] on icon "button" at bounding box center [338, 152] width 8 height 8
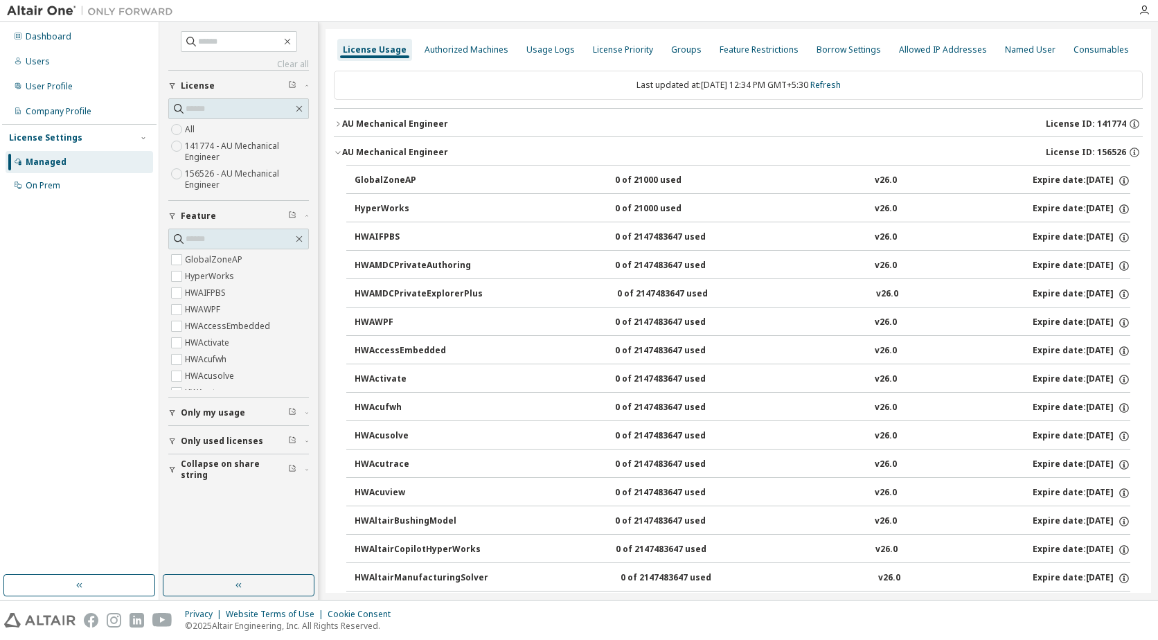
click at [334, 121] on icon "button" at bounding box center [338, 124] width 8 height 8
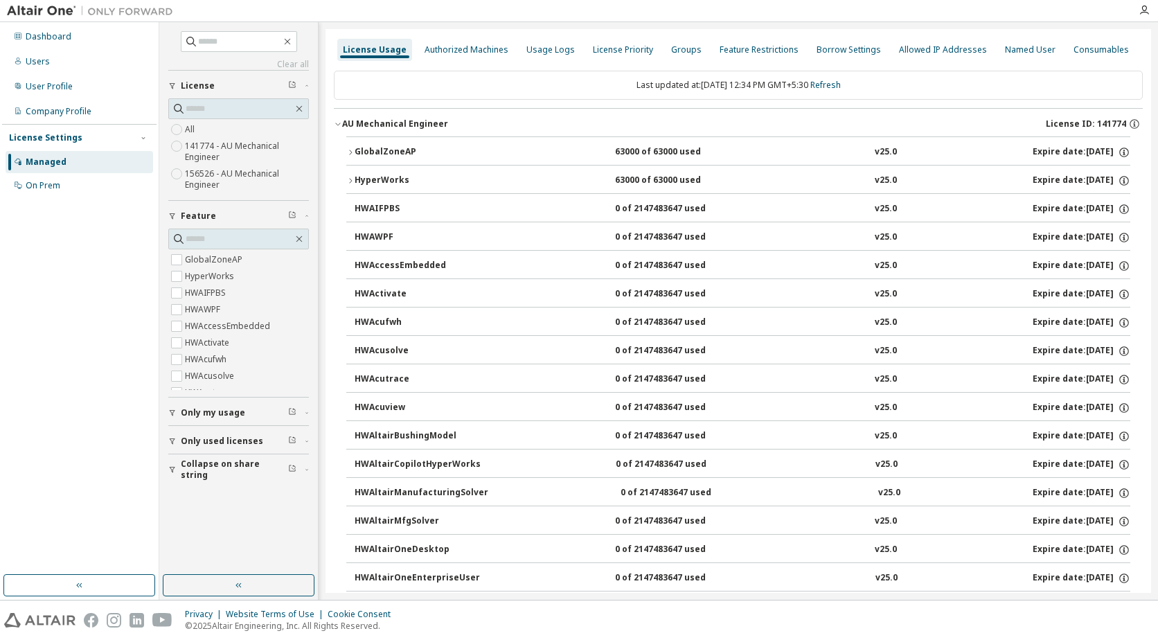
click at [349, 177] on icon "button" at bounding box center [350, 181] width 8 height 8
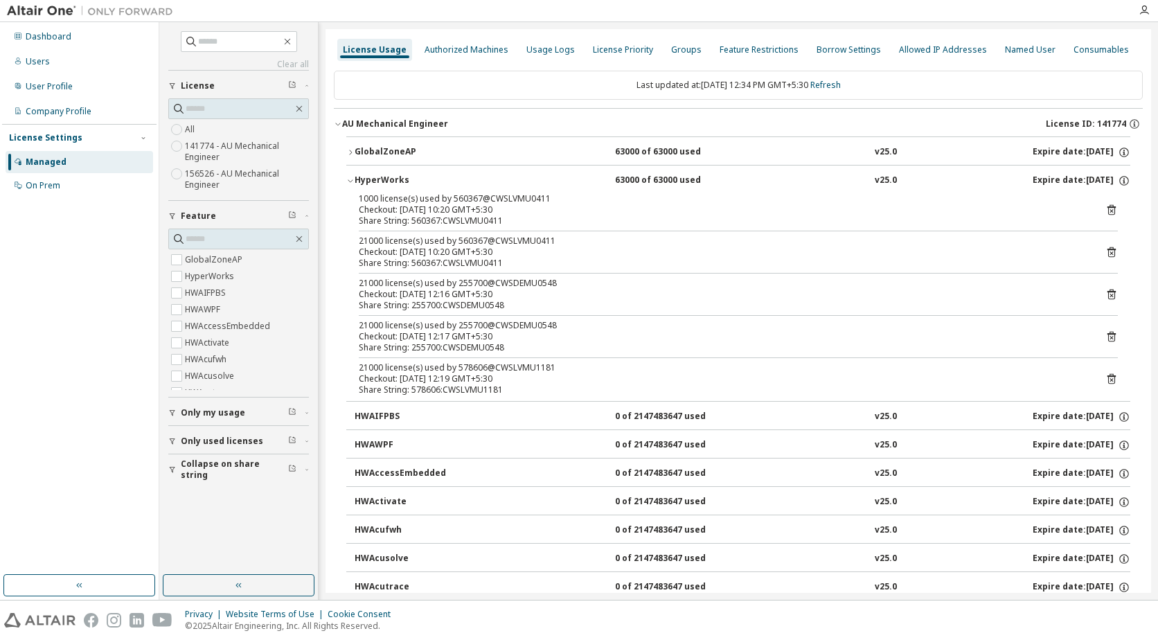
click at [349, 177] on icon "button" at bounding box center [350, 181] width 8 height 8
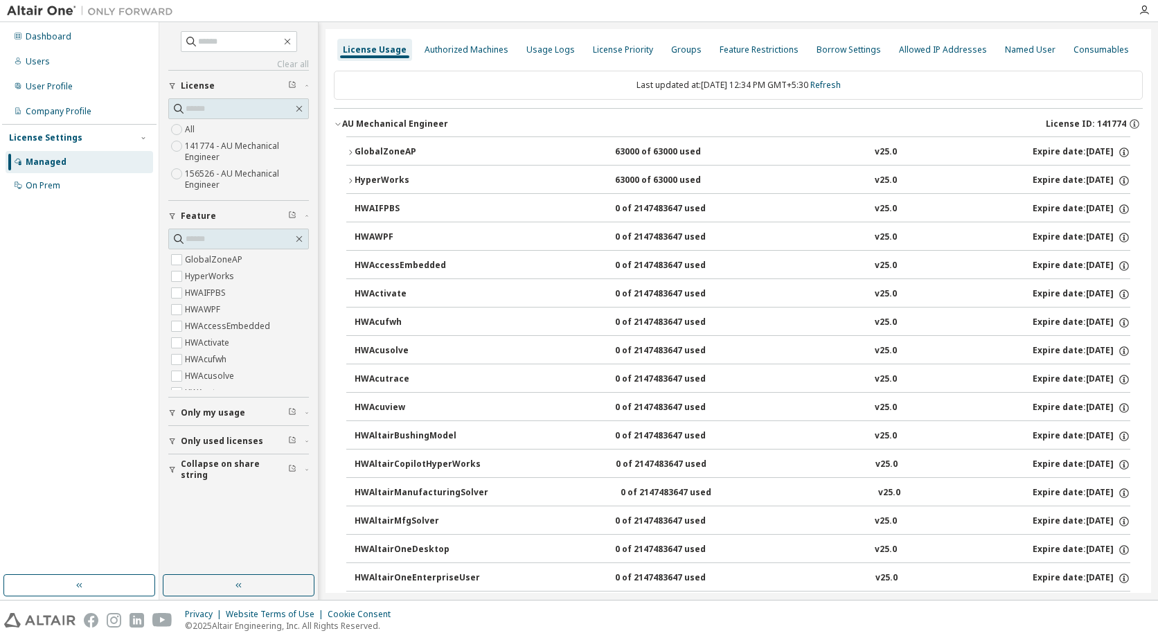
click at [349, 148] on icon "button" at bounding box center [350, 152] width 8 height 8
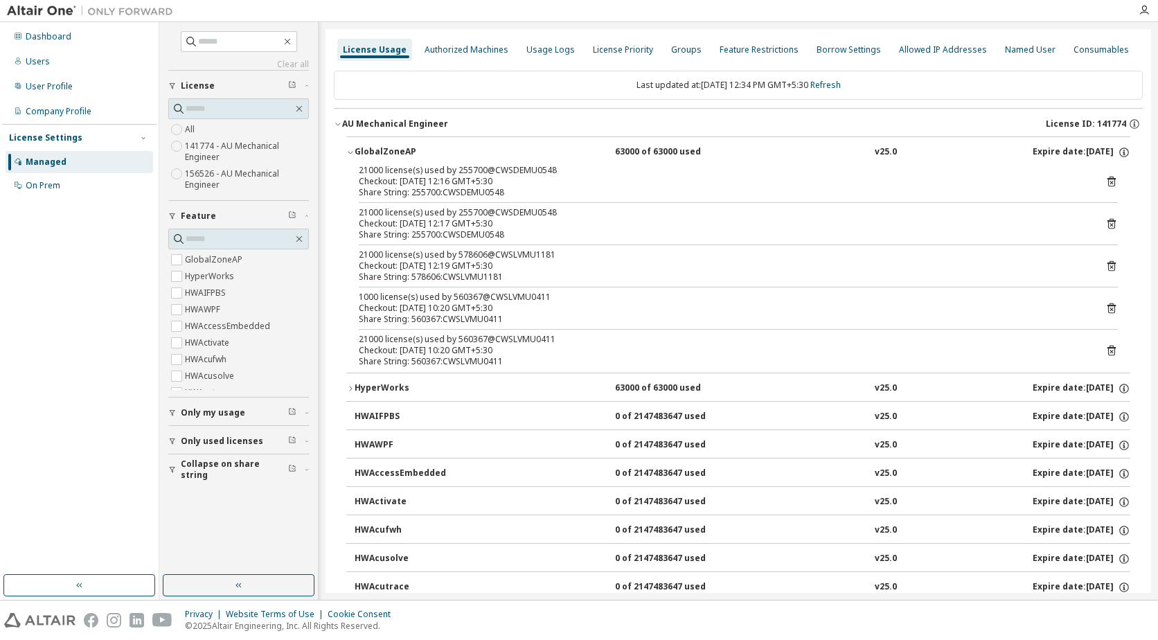
click at [349, 148] on icon "button" at bounding box center [350, 152] width 8 height 8
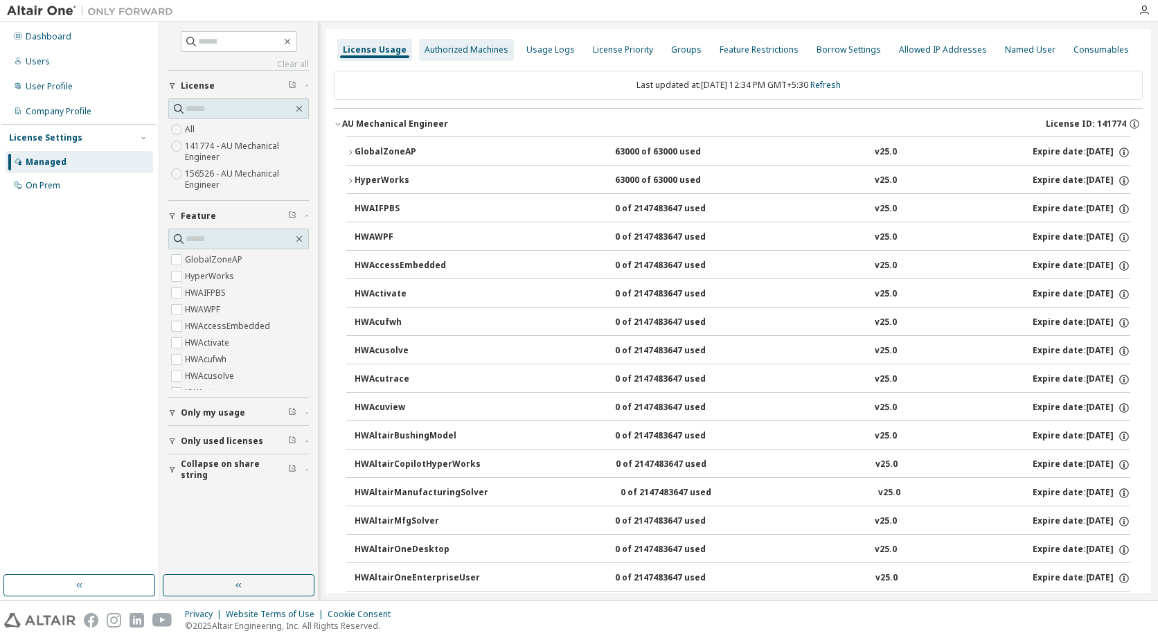
click at [450, 51] on div "Authorized Machines" at bounding box center [467, 49] width 84 height 11
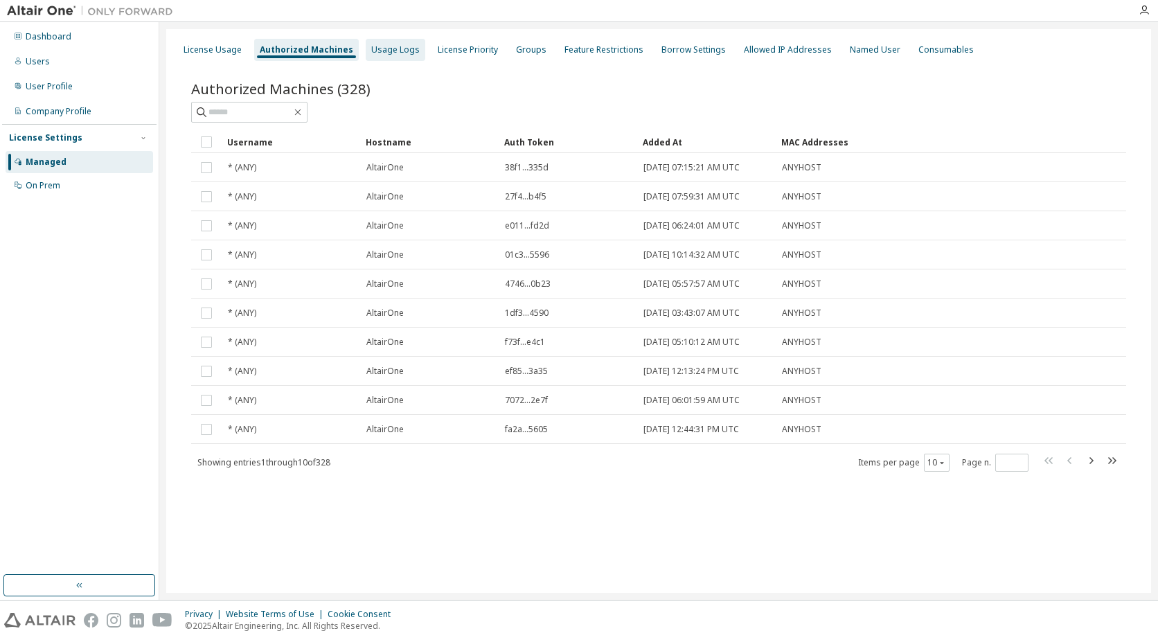
click at [377, 53] on div "Usage Logs" at bounding box center [395, 49] width 49 height 11
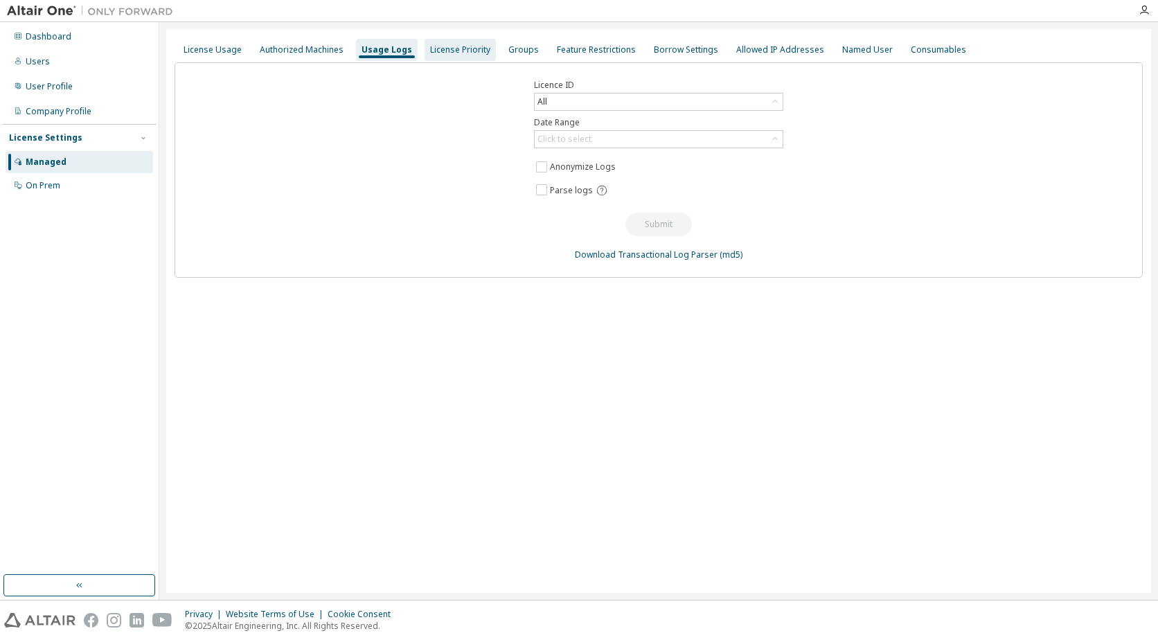
click at [450, 51] on div "License Priority" at bounding box center [460, 49] width 60 height 11
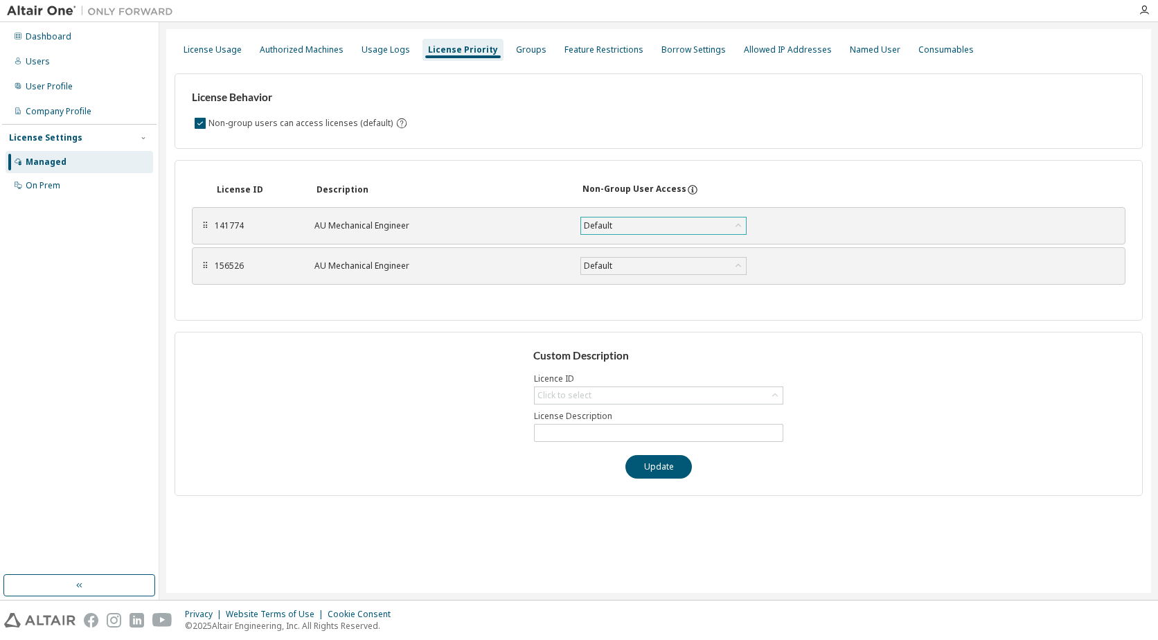
click at [587, 229] on div "Default" at bounding box center [598, 225] width 33 height 15
click at [522, 224] on div "AU Mechanical Engineer" at bounding box center [439, 225] width 249 height 11
click at [605, 269] on div "Default" at bounding box center [598, 265] width 33 height 15
click at [517, 261] on div "AU Mechanical Engineer" at bounding box center [439, 266] width 249 height 11
click at [215, 45] on div "License Usage" at bounding box center [213, 49] width 58 height 11
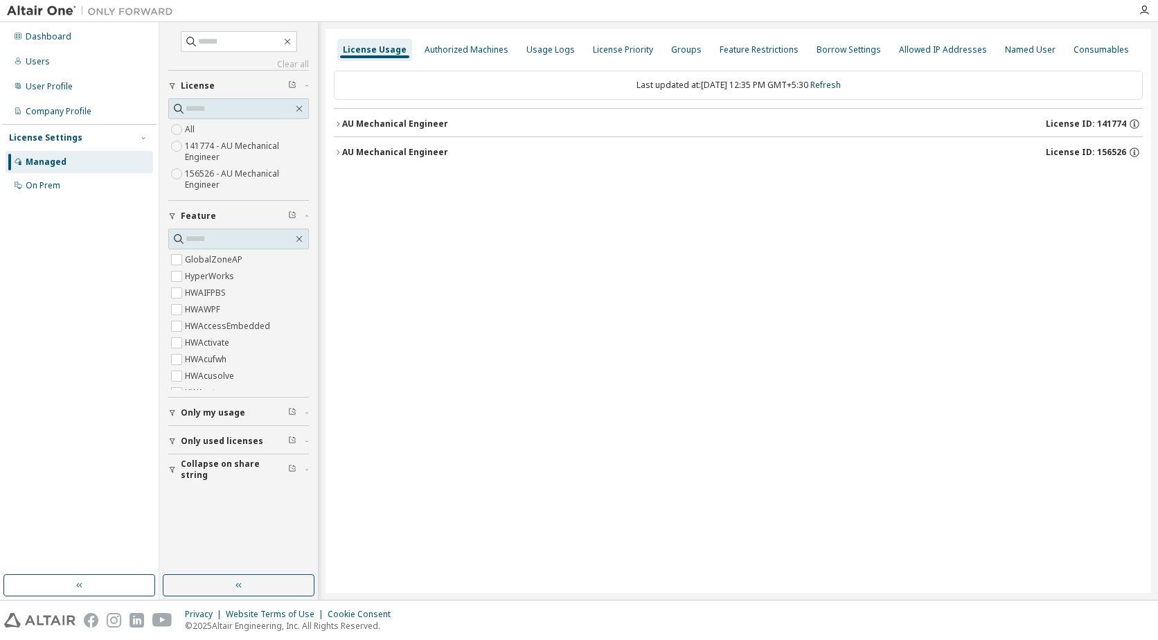
click at [342, 121] on icon "button" at bounding box center [338, 124] width 8 height 8
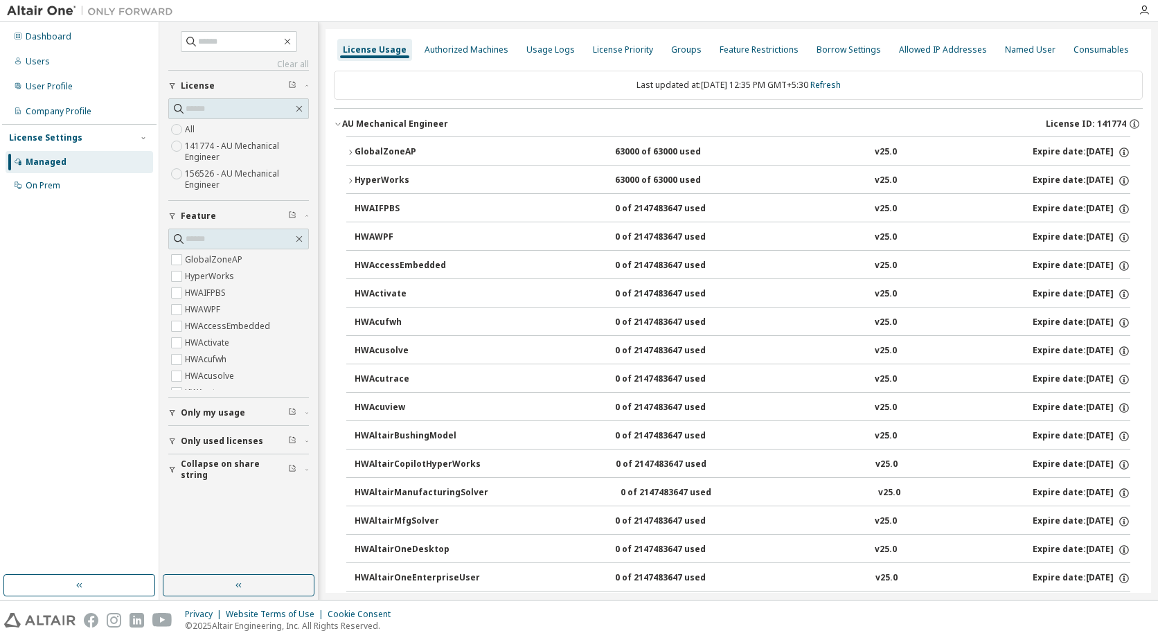
click at [349, 183] on icon "button" at bounding box center [350, 181] width 8 height 8
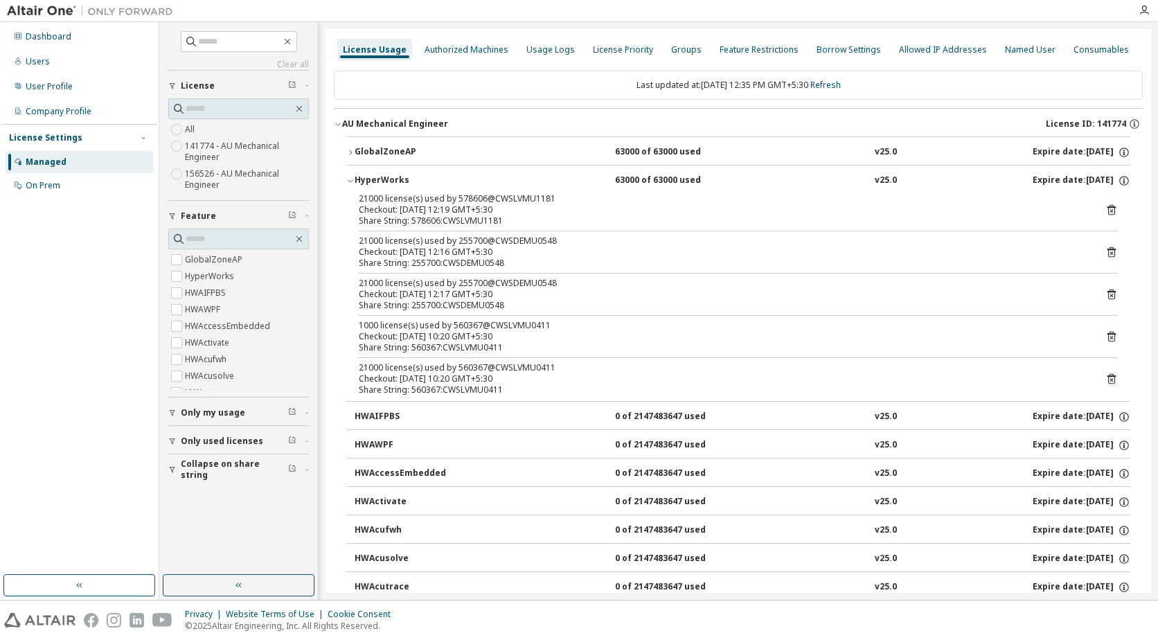
click at [351, 179] on icon "button" at bounding box center [350, 181] width 8 height 8
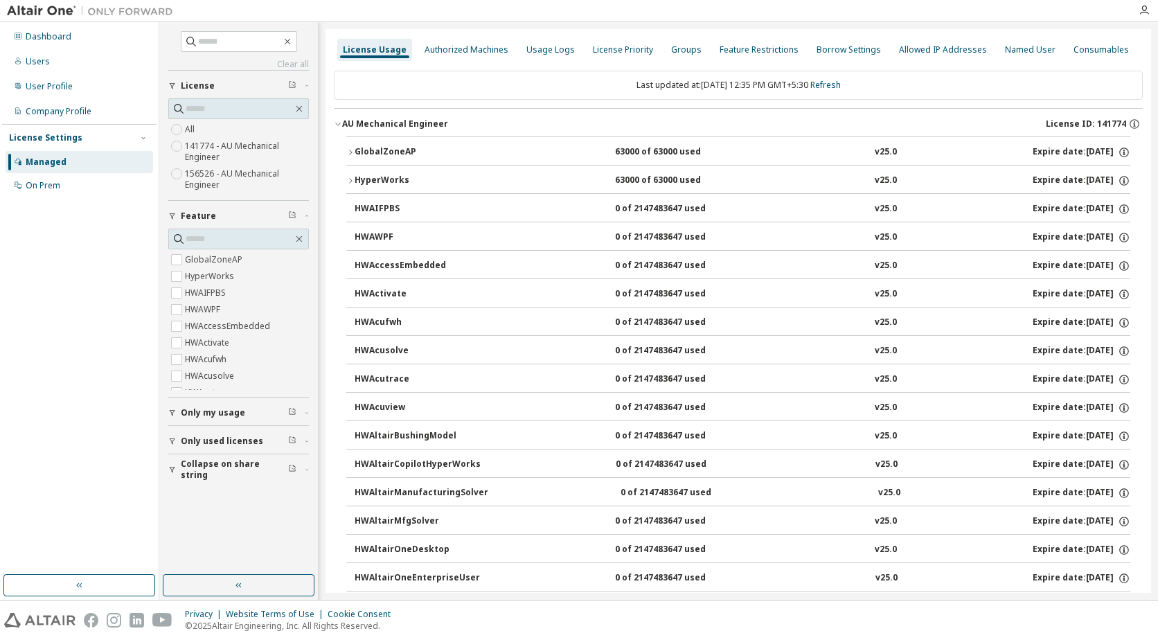
click at [346, 179] on icon "button" at bounding box center [350, 181] width 8 height 8
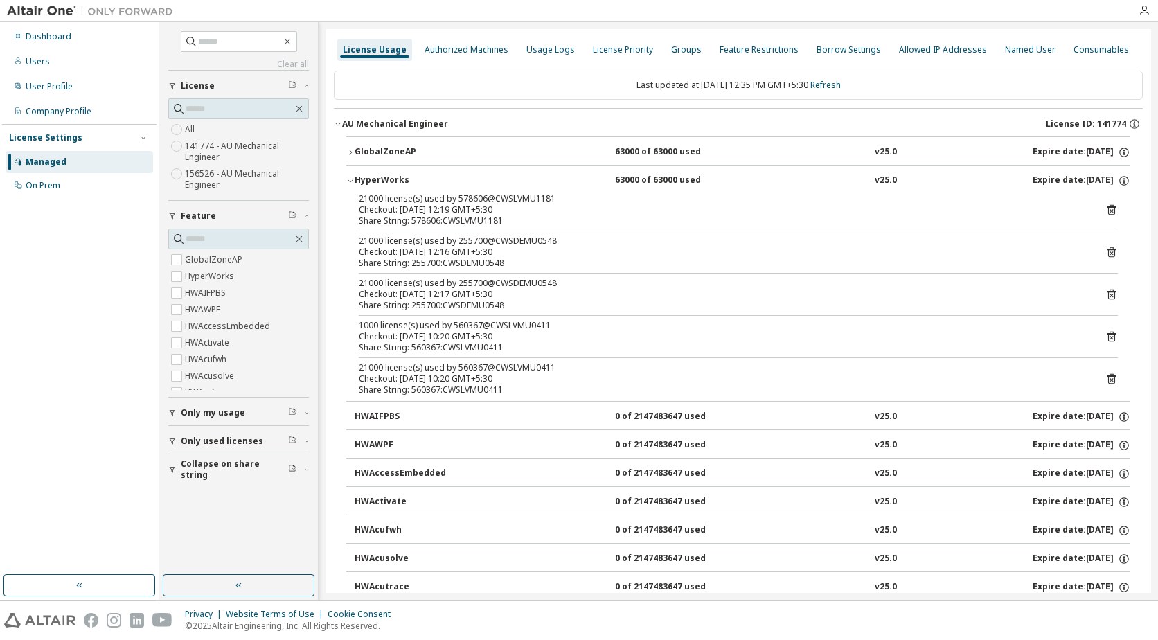
click at [351, 183] on icon "button" at bounding box center [350, 181] width 8 height 8
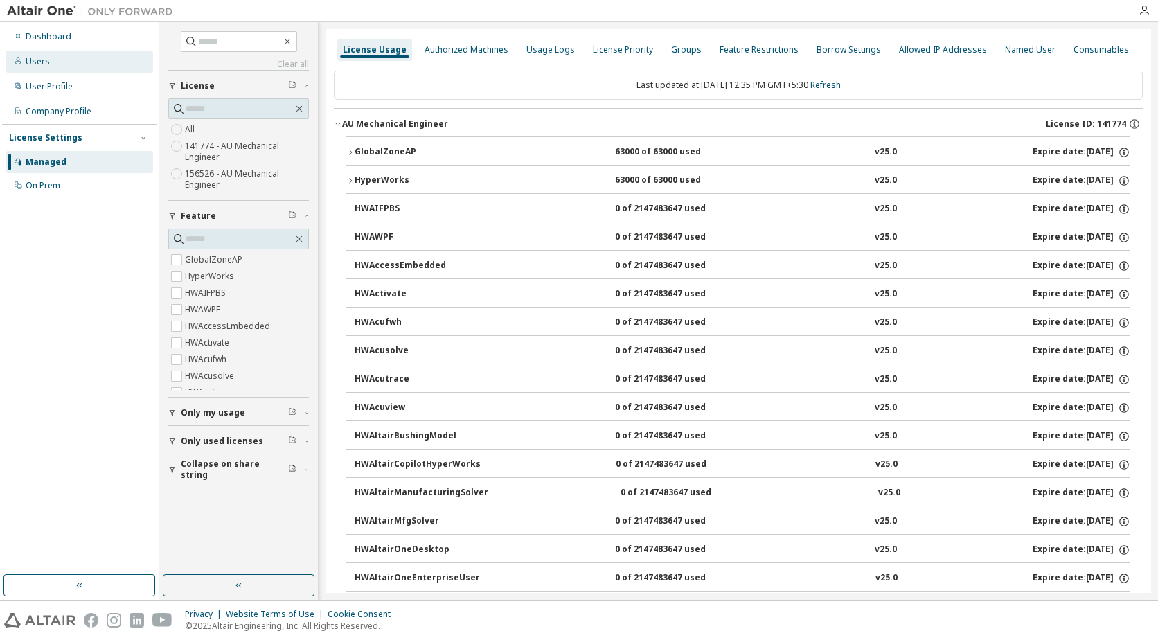
click at [37, 62] on div "Users" at bounding box center [38, 61] width 24 height 11
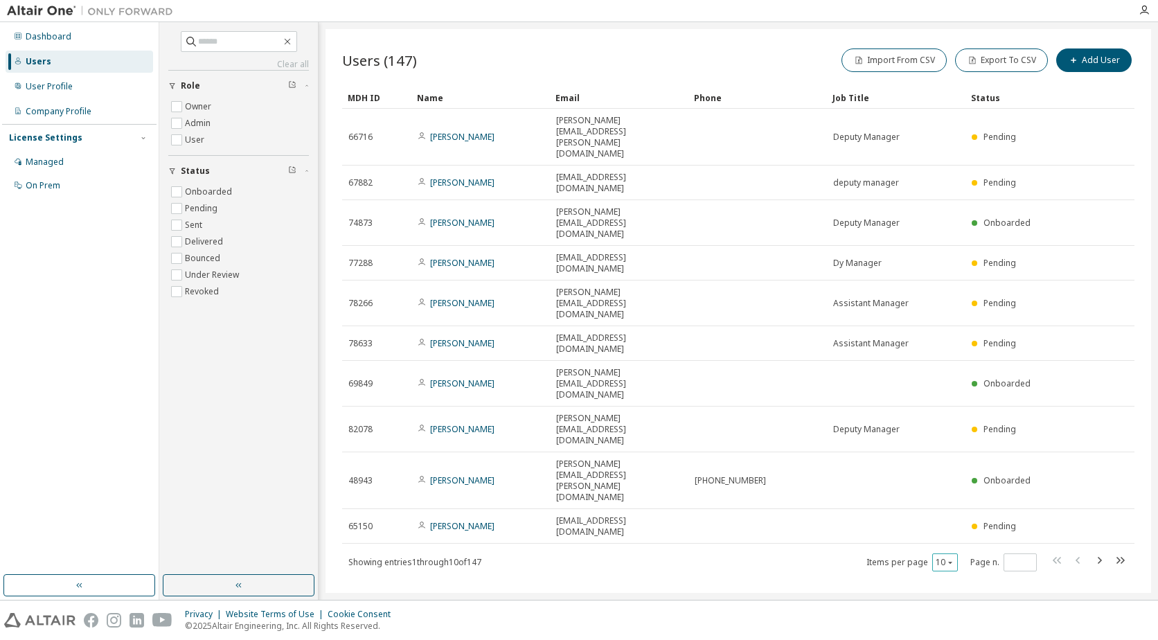
click at [947, 558] on icon "button" at bounding box center [950, 562] width 8 height 8
click at [951, 443] on div "100" at bounding box center [988, 448] width 111 height 17
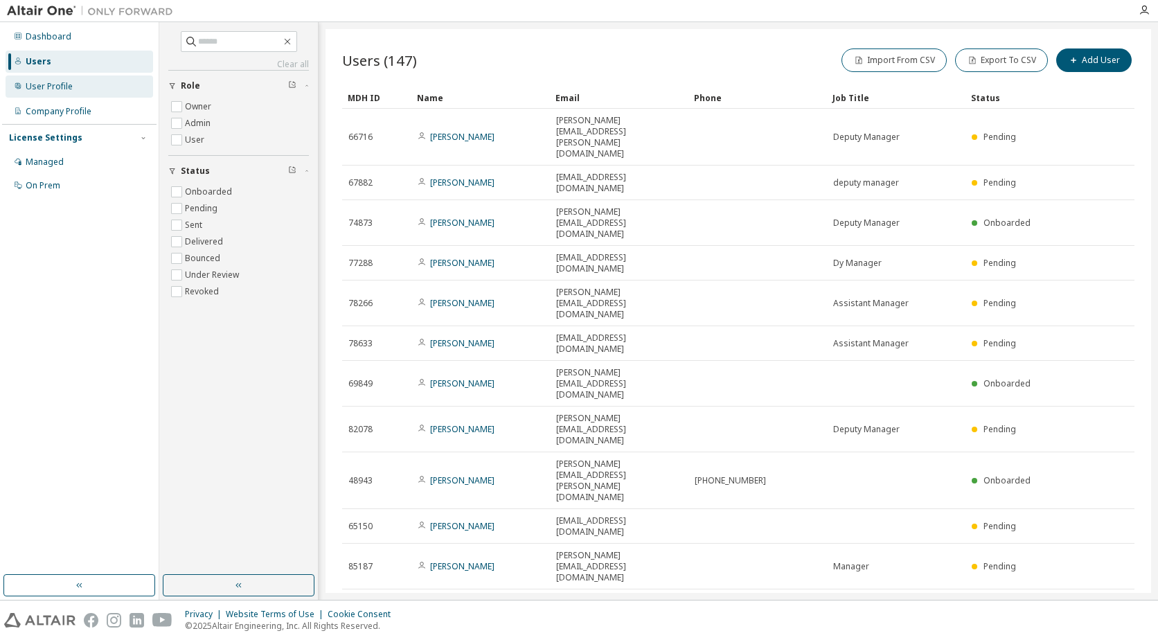
click at [53, 95] on div "User Profile" at bounding box center [80, 87] width 148 height 22
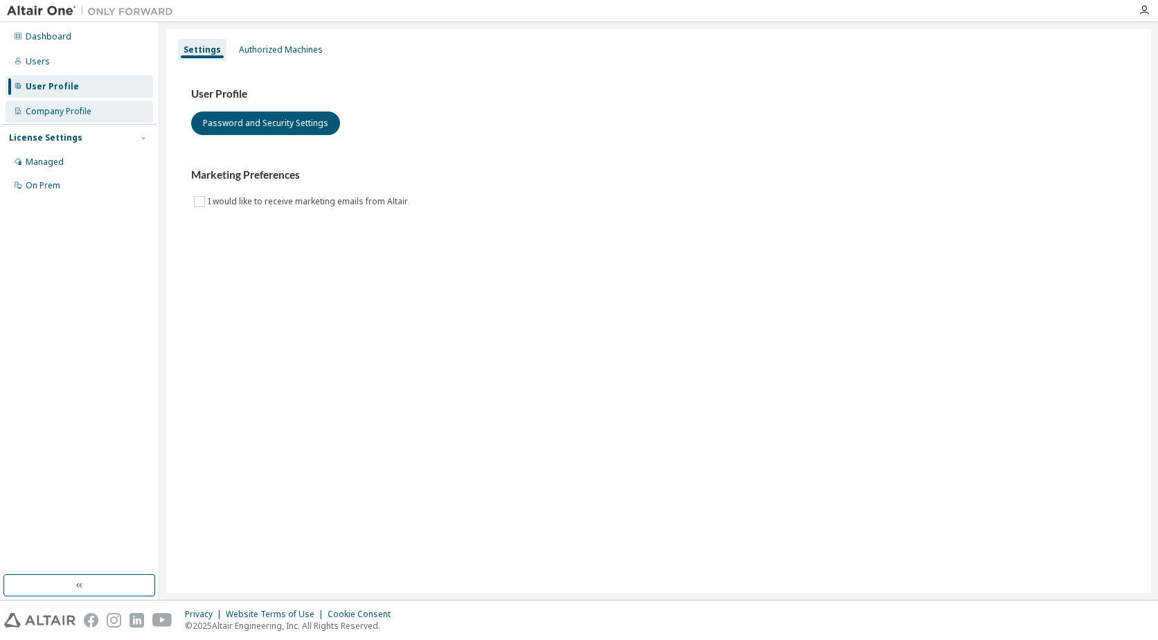
click at [60, 113] on div "Company Profile" at bounding box center [59, 111] width 66 height 11
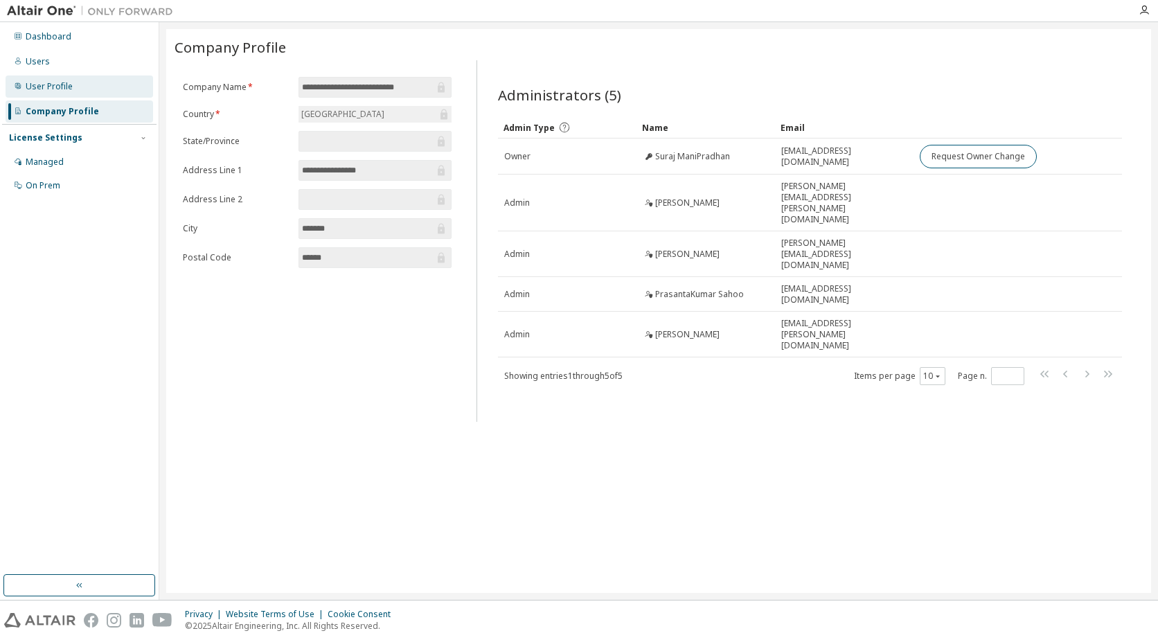
click at [60, 81] on div "User Profile" at bounding box center [49, 86] width 47 height 11
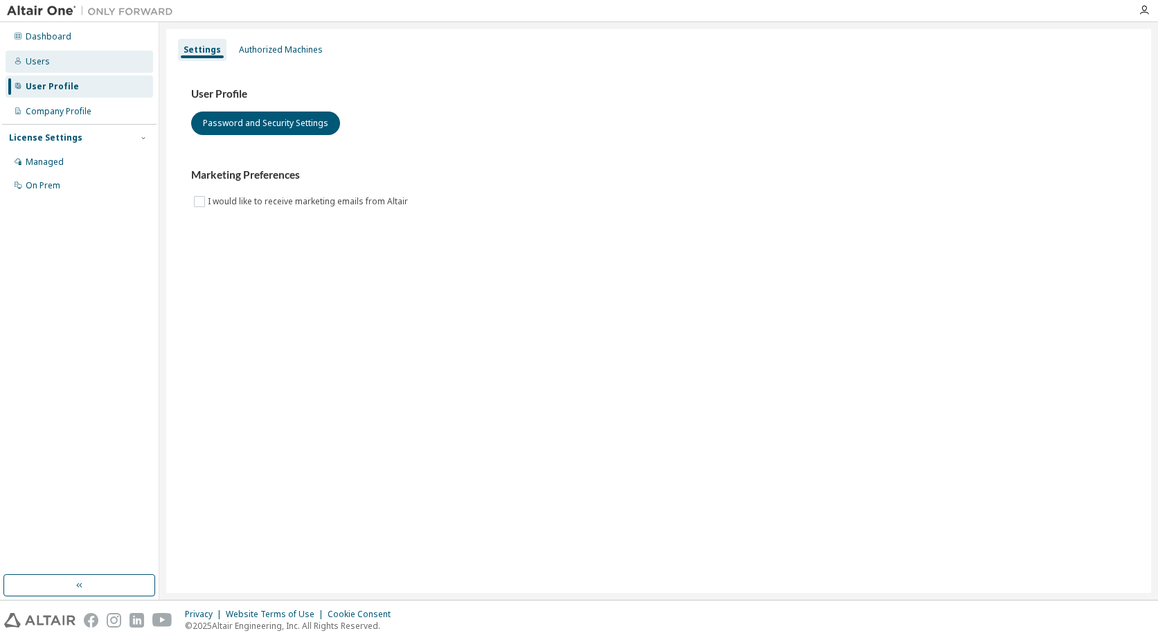
click at [46, 62] on div "Users" at bounding box center [38, 61] width 24 height 11
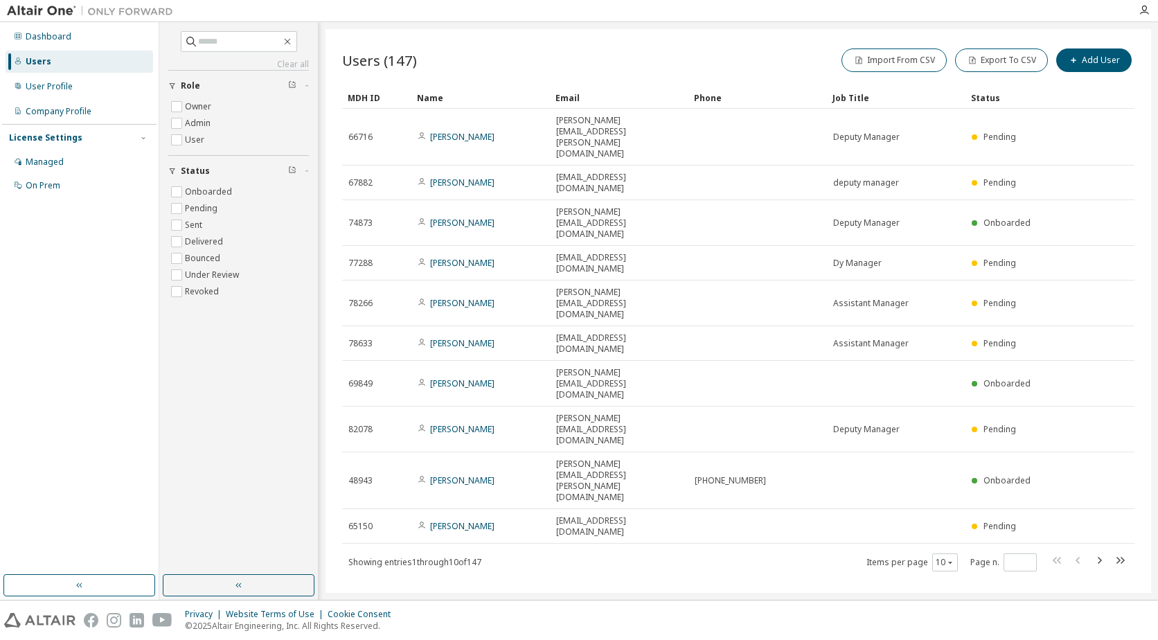
click at [47, 55] on div "Users" at bounding box center [80, 62] width 148 height 22
click at [56, 44] on div "Dashboard" at bounding box center [80, 37] width 148 height 22
